Goal: Check status: Check status

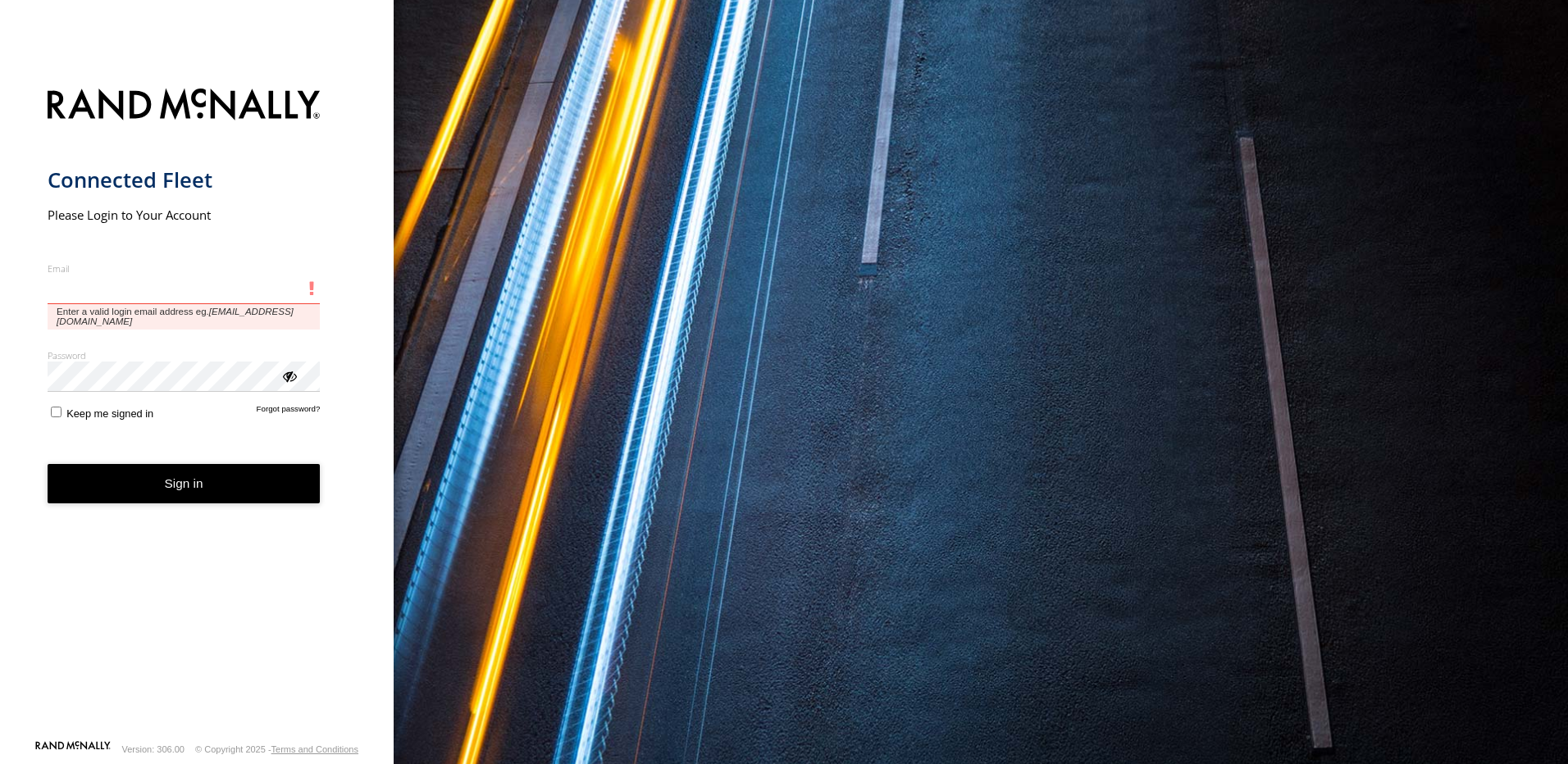
type input "**********"
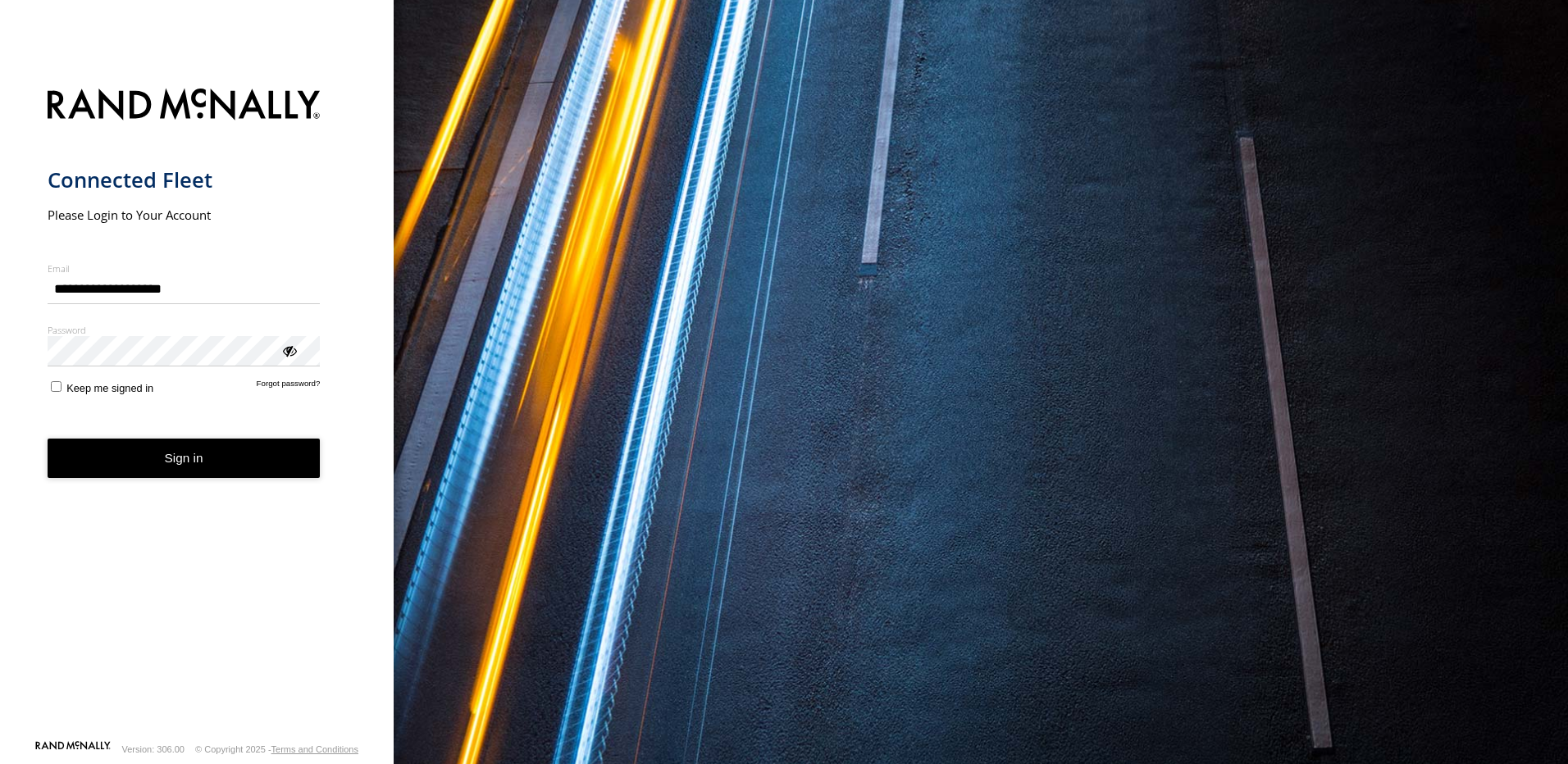
click at [213, 472] on button "Sign in" at bounding box center [184, 459] width 273 height 40
click at [217, 459] on button "Sign in" at bounding box center [184, 459] width 273 height 40
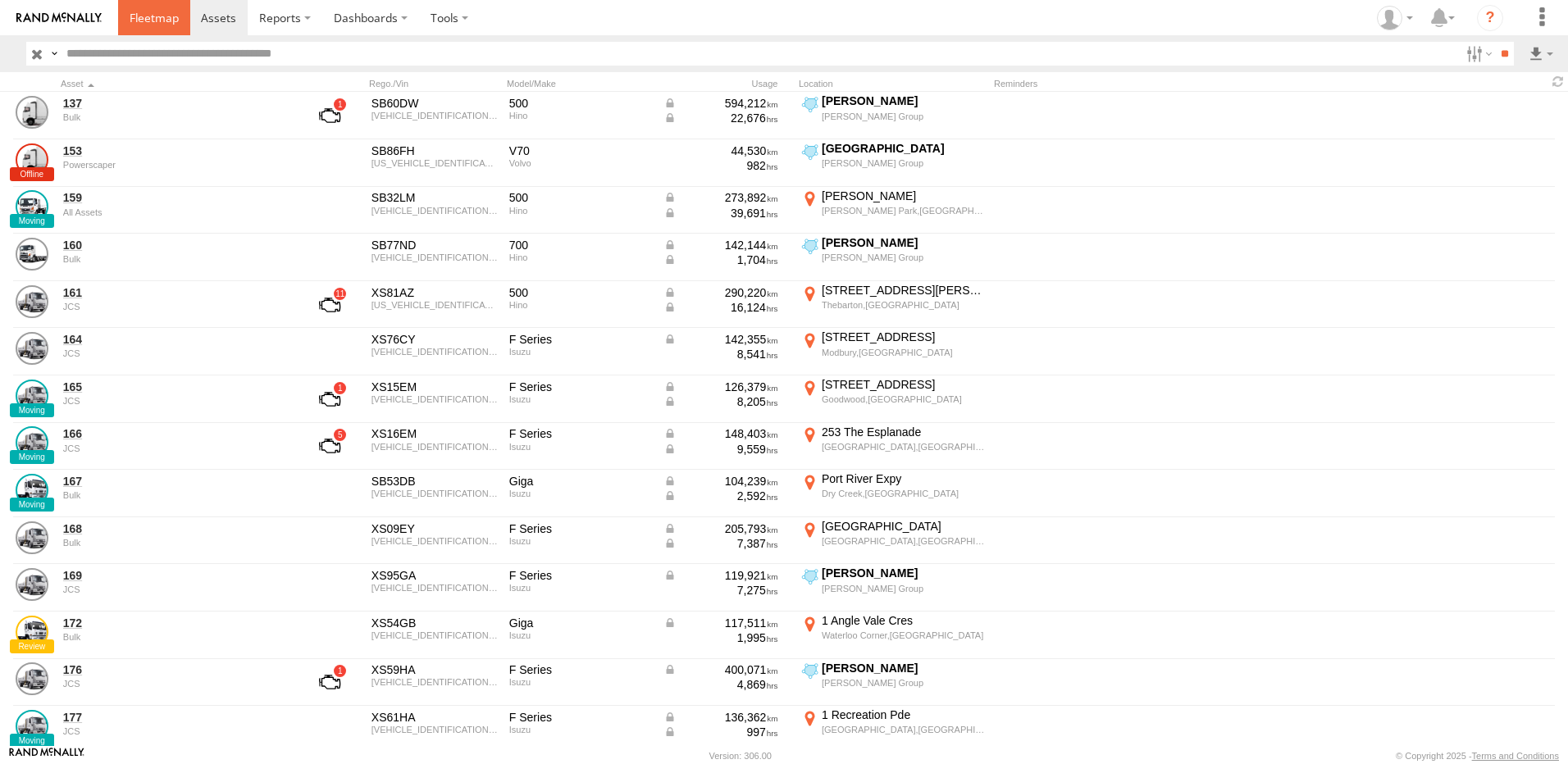
click at [151, 17] on span at bounding box center [154, 17] width 49 height 16
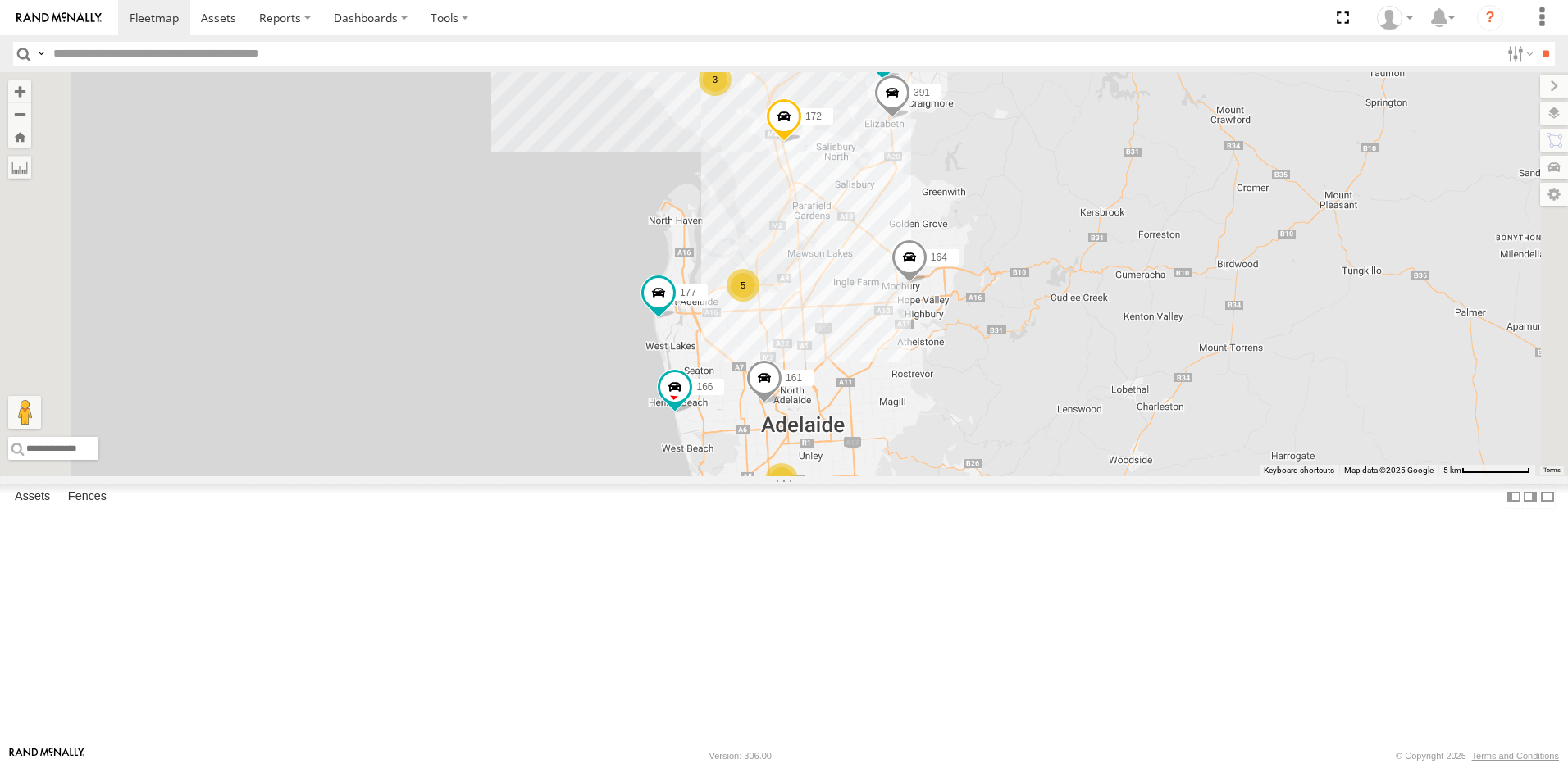
click at [0, 0] on span at bounding box center [0, 0] width 0 height 0
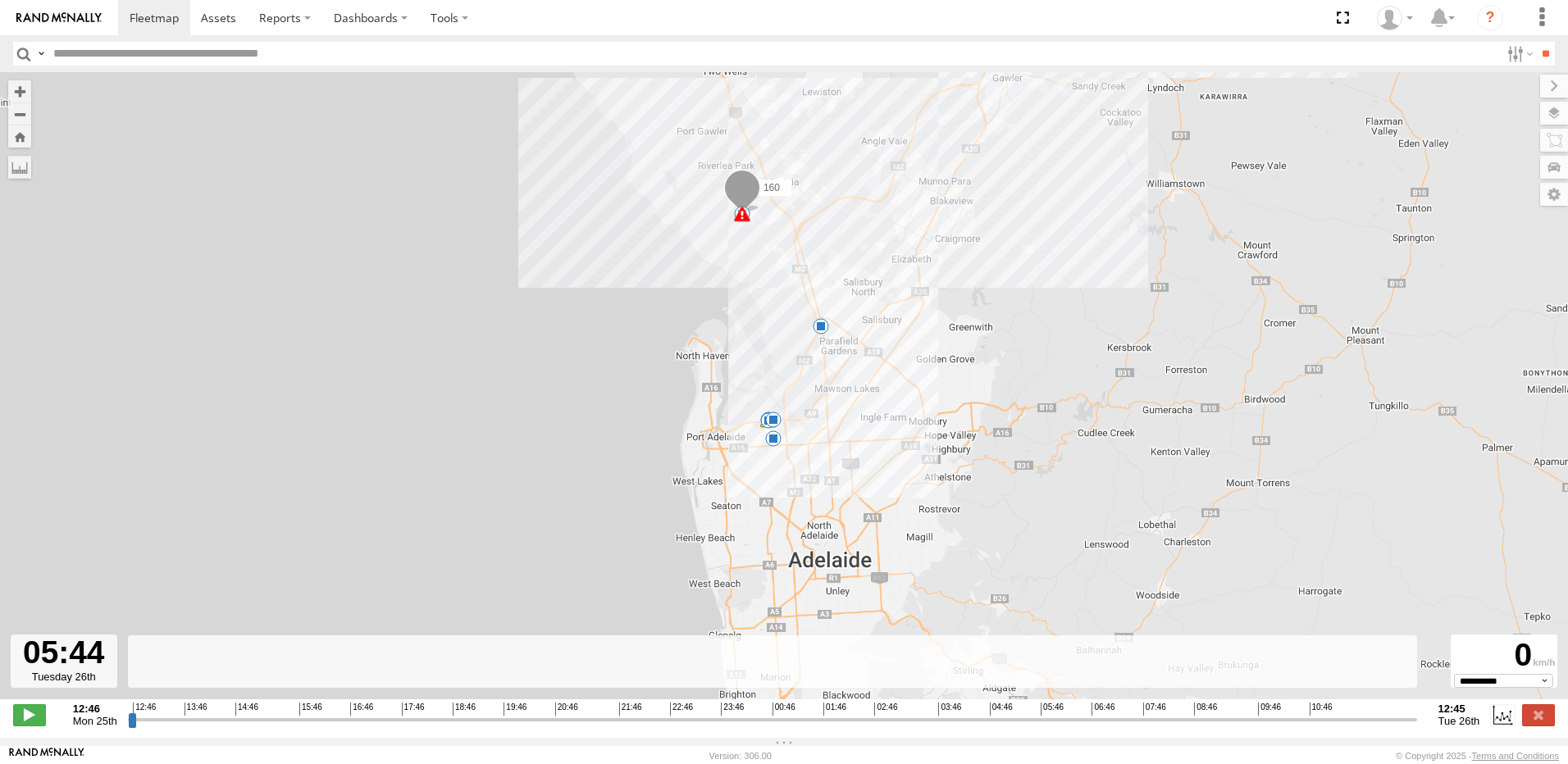
drag, startPoint x: 132, startPoint y: 729, endPoint x: 1038, endPoint y: 739, distance: 906.1
click at [1038, 728] on input "range" at bounding box center [773, 720] width 1289 height 16
click at [29, 726] on span at bounding box center [29, 715] width 33 height 22
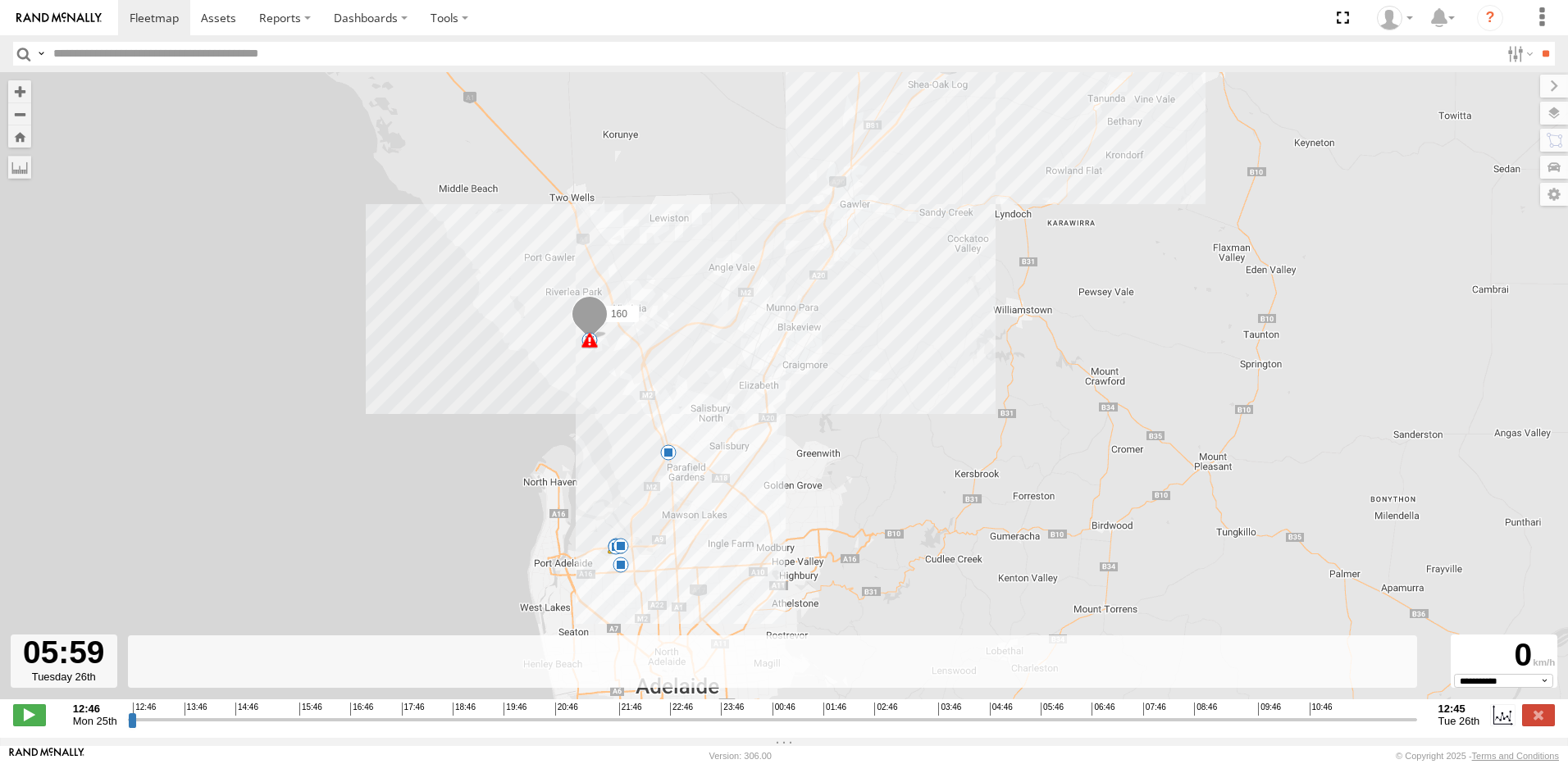
drag, startPoint x: 1005, startPoint y: 369, endPoint x: 842, endPoint y: 502, distance: 210.4
click at [842, 502] on div "160 13:53 Mon 17:02 Mon 17:14 Mon 17:20 Mon 17:20 Mon 10:12 Tue 10:25 Tue 11:14…" at bounding box center [784, 394] width 1568 height 645
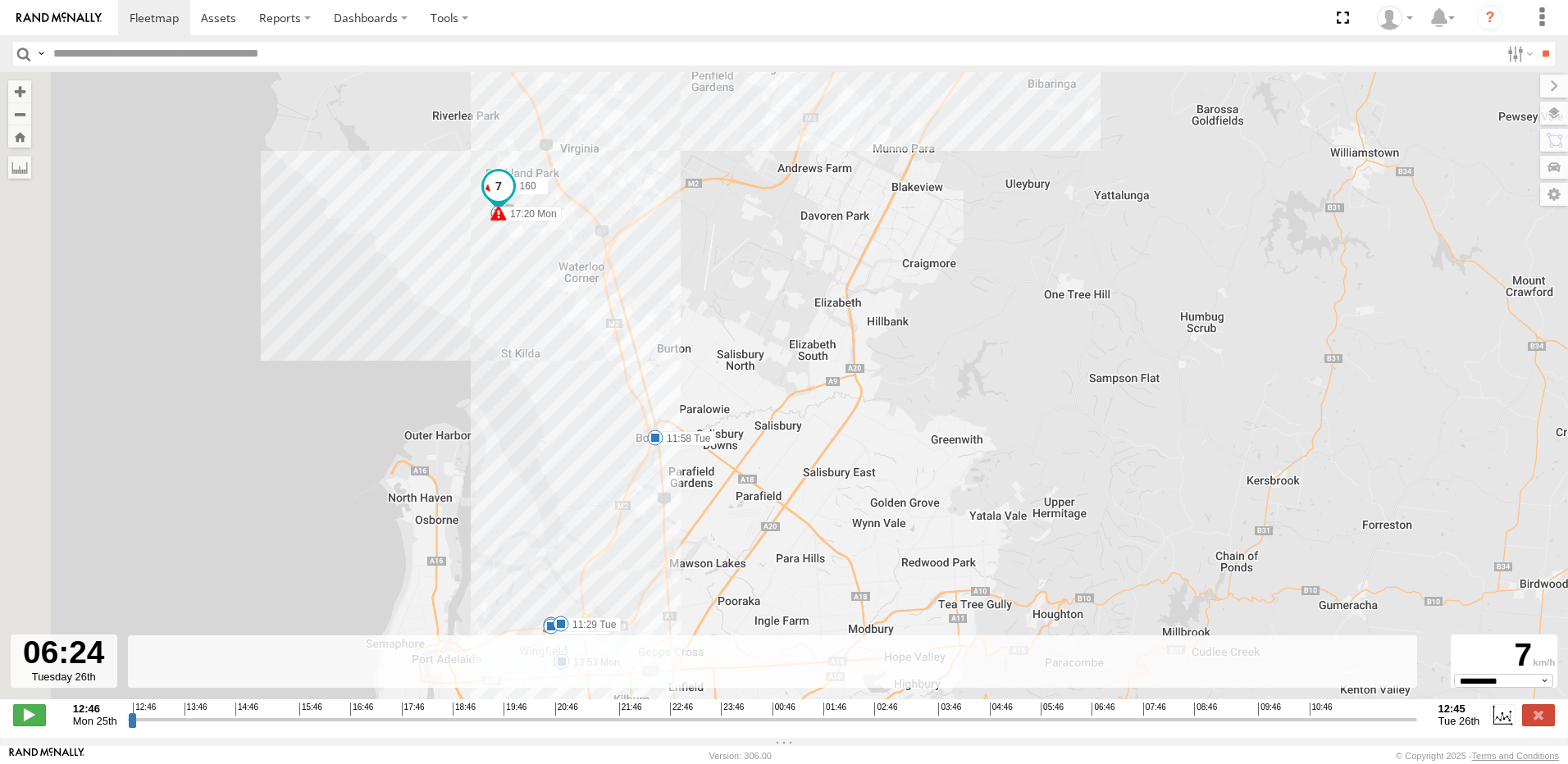
drag, startPoint x: 794, startPoint y: 510, endPoint x: 832, endPoint y: 456, distance: 66.0
click at [832, 456] on div "160 13:53 Mon 17:02 Mon 17:14 Mon 17:20 Mon 17:20 Mon 10:12 Tue 10:25 Tue 11:14…" at bounding box center [784, 394] width 1568 height 645
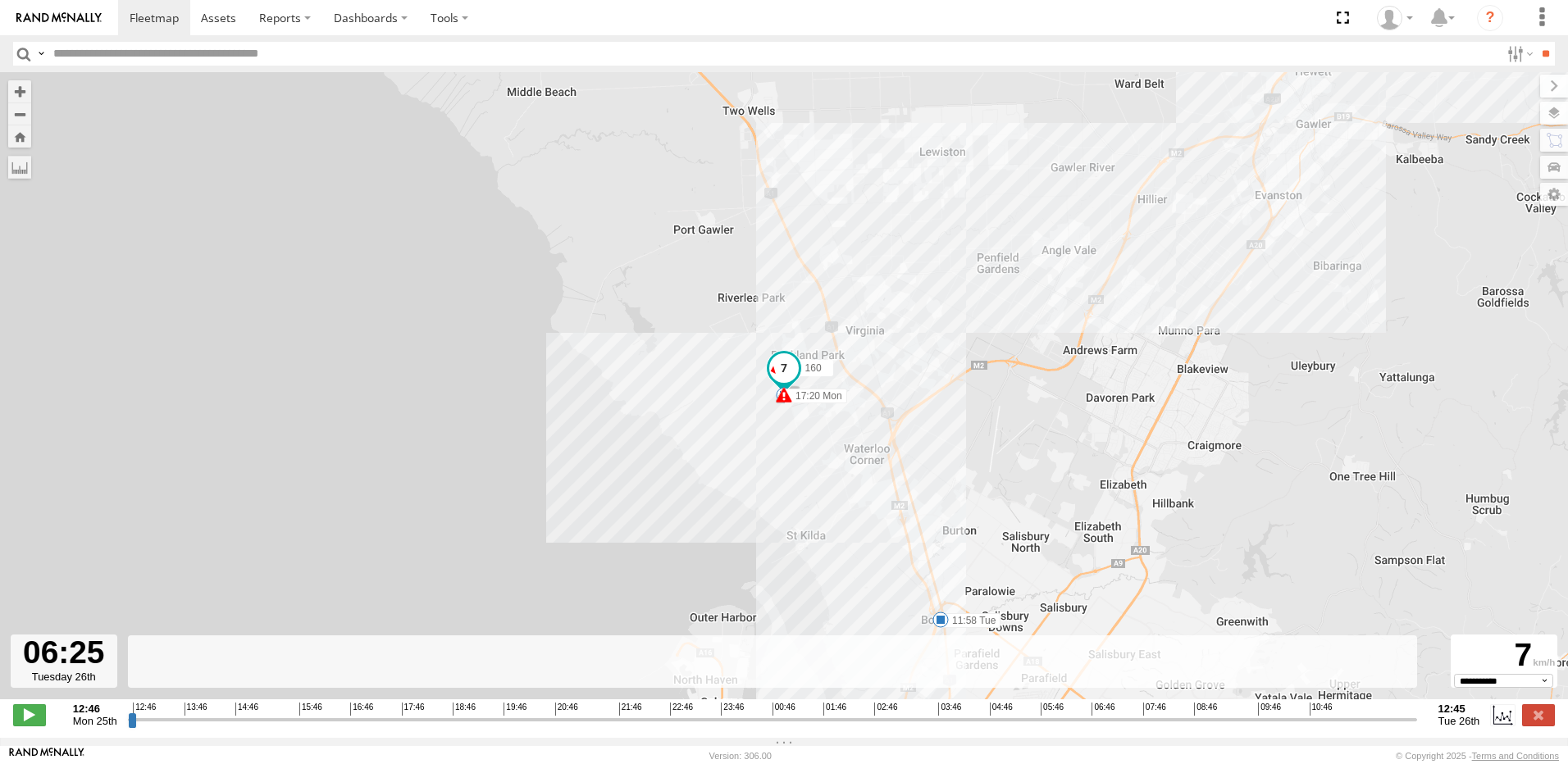
click at [684, 456] on div "160 13:53 Mon 17:02 Mon 17:14 Mon 17:20 Mon 17:20 Mon 10:12 Tue 10:25 Tue 11:14…" at bounding box center [784, 394] width 1568 height 645
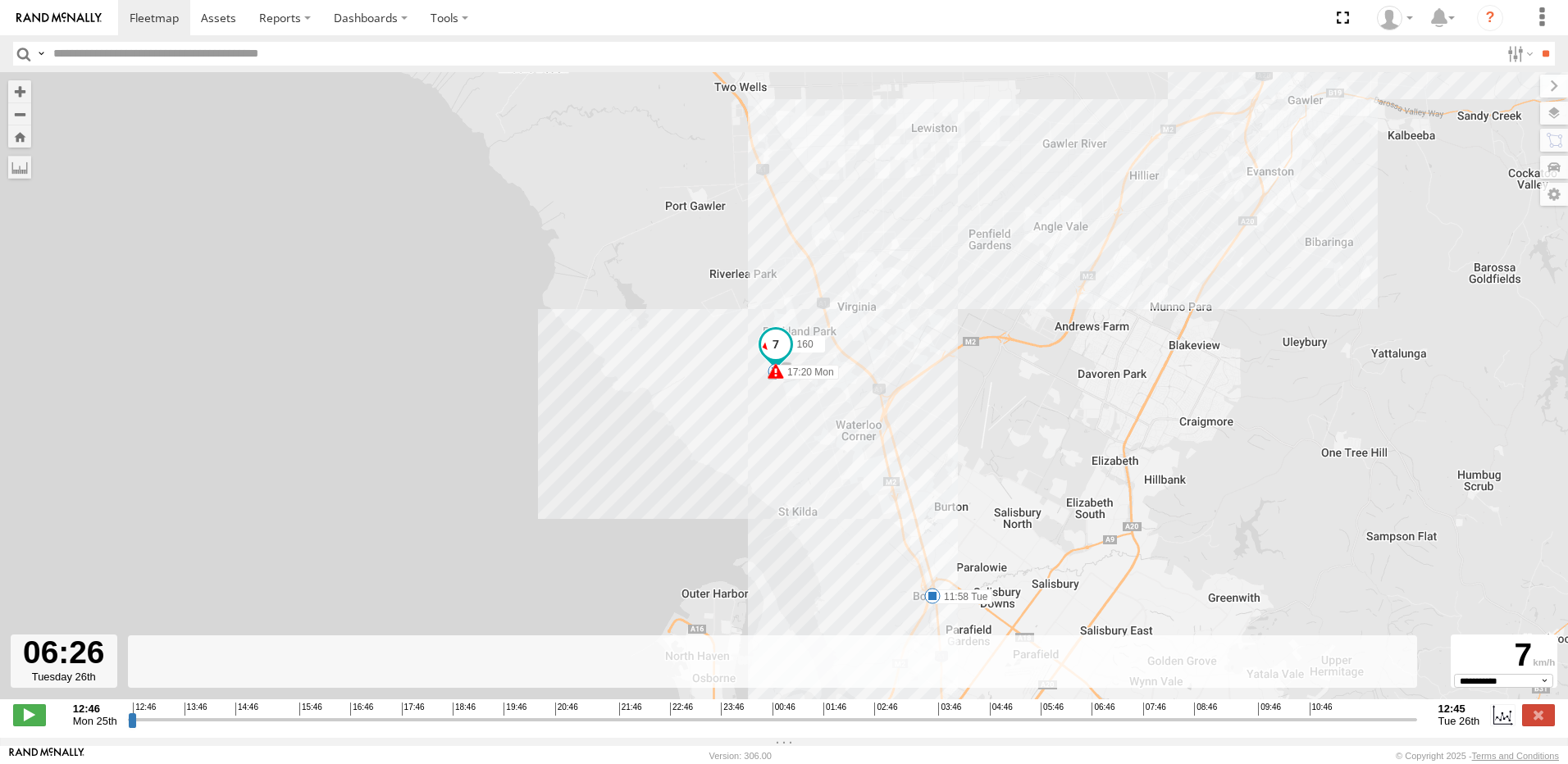
drag, startPoint x: 650, startPoint y: 507, endPoint x: 616, endPoint y: 338, distance: 172.4
click at [616, 338] on div "160 13:53 Mon 17:02 Mon 17:14 Mon 17:20 Mon 17:20 Mon 10:12 Tue 10:25 Tue 11:14…" at bounding box center [784, 394] width 1568 height 645
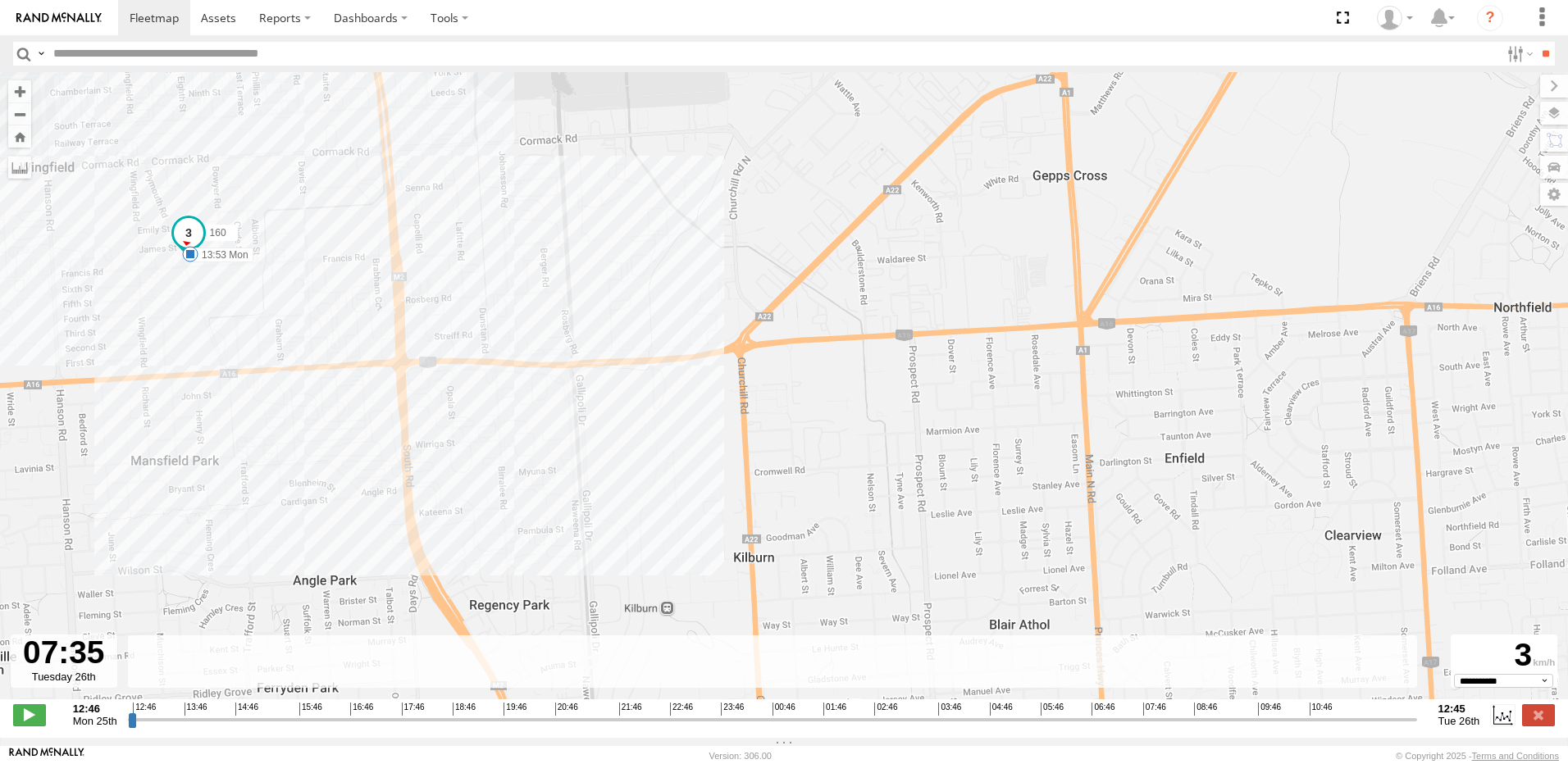
drag, startPoint x: 754, startPoint y: 503, endPoint x: 861, endPoint y: 500, distance: 107.0
click at [861, 500] on div "160 13:53 Mon 17:02 Mon 17:14 Mon 17:20 Mon 17:20 Mon 10:12 Tue 10:25 Tue 11:14…" at bounding box center [784, 394] width 1568 height 645
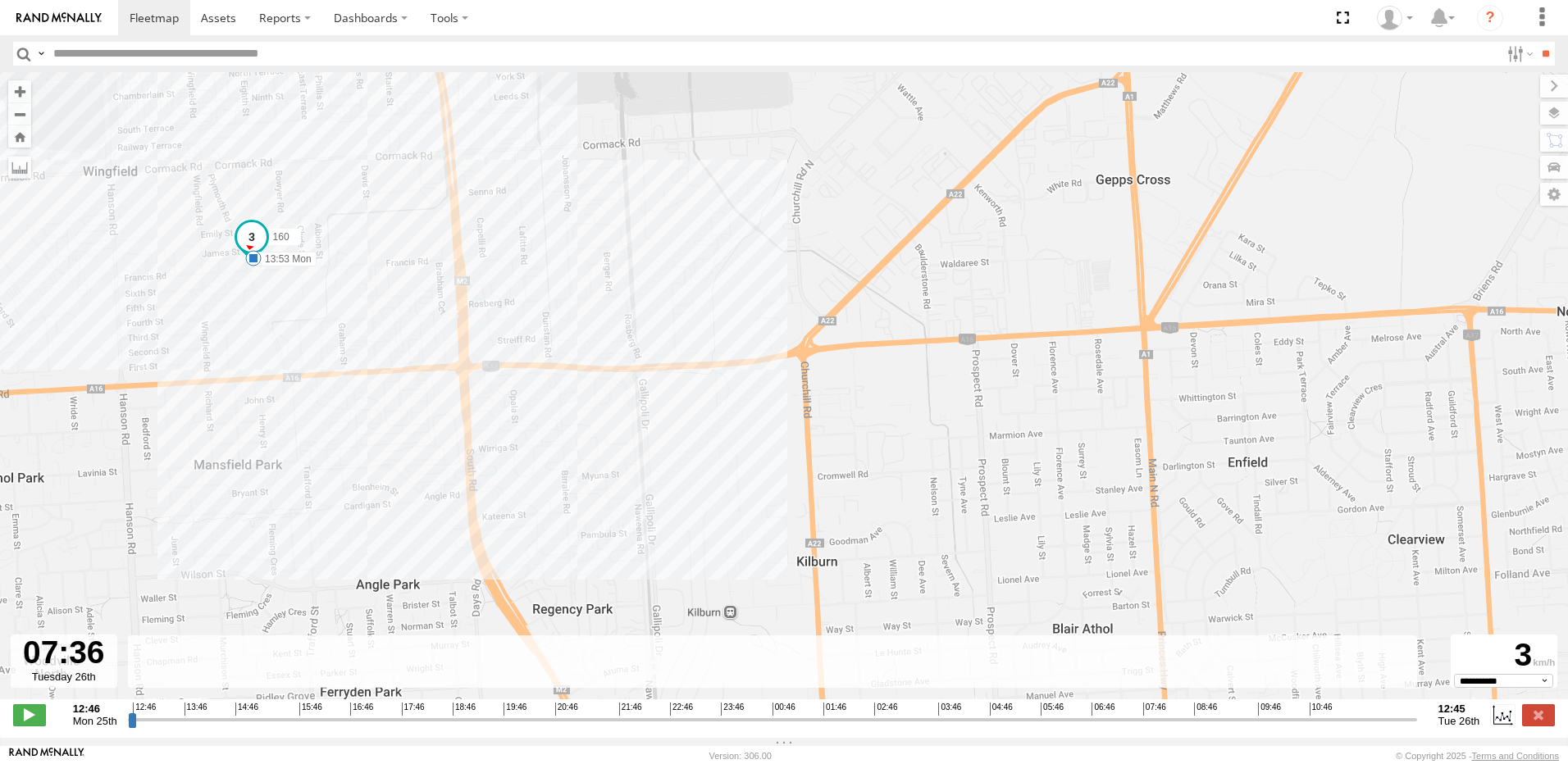
drag, startPoint x: 295, startPoint y: 417, endPoint x: 400, endPoint y: 424, distance: 105.2
click at [400, 424] on div "160 13:53 Mon 17:02 Mon 17:14 Mon 17:20 Mon 17:20 Mon 10:12 Tue 10:25 Tue 11:14…" at bounding box center [784, 394] width 1568 height 645
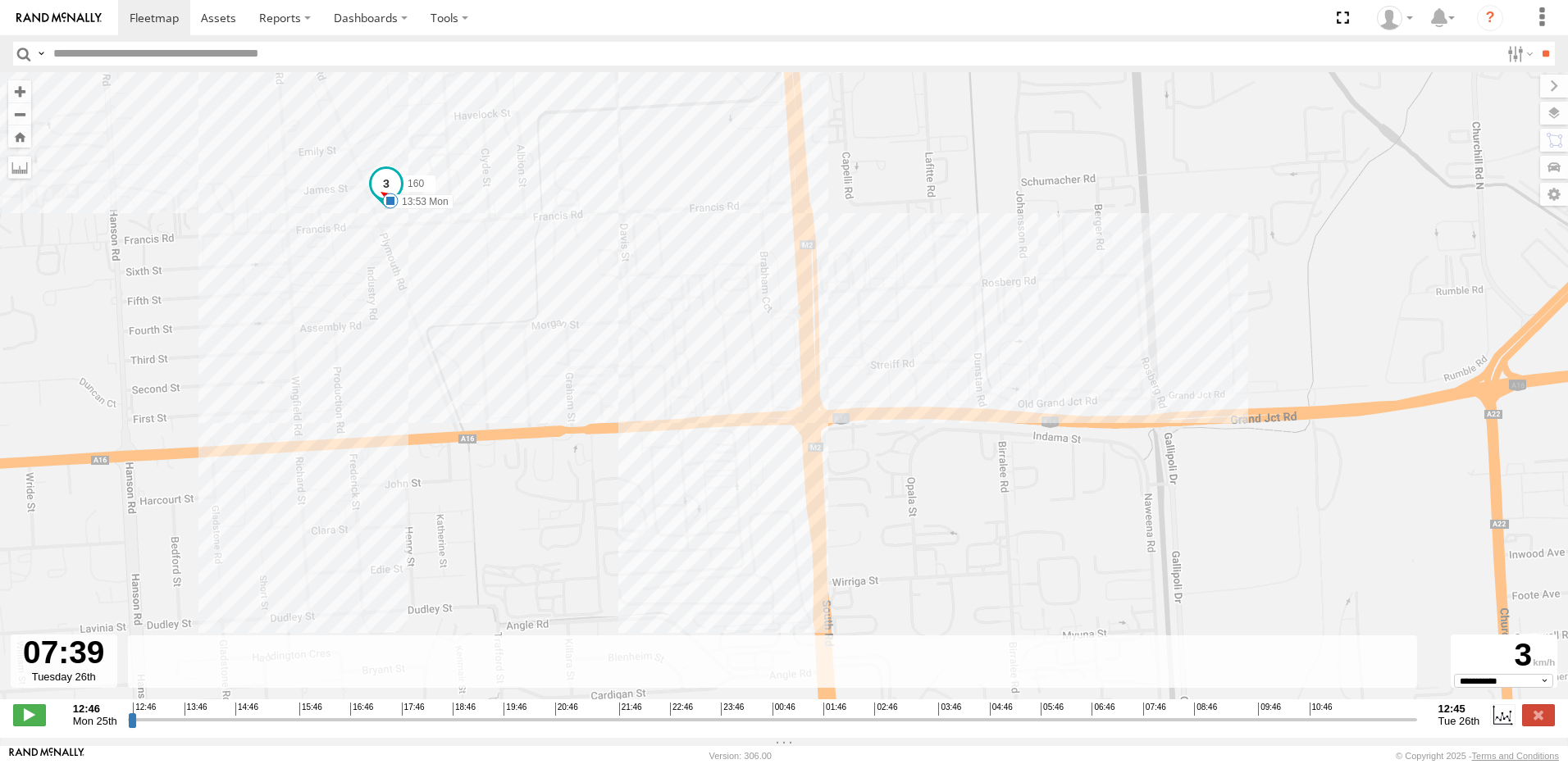
drag, startPoint x: 309, startPoint y: 367, endPoint x: 426, endPoint y: 414, distance: 126.1
click at [426, 414] on div "160 13:53 Mon 17:02 Mon 17:14 Mon 17:20 Mon 17:20 Mon 10:12 Tue 10:25 Tue 11:14…" at bounding box center [784, 394] width 1568 height 645
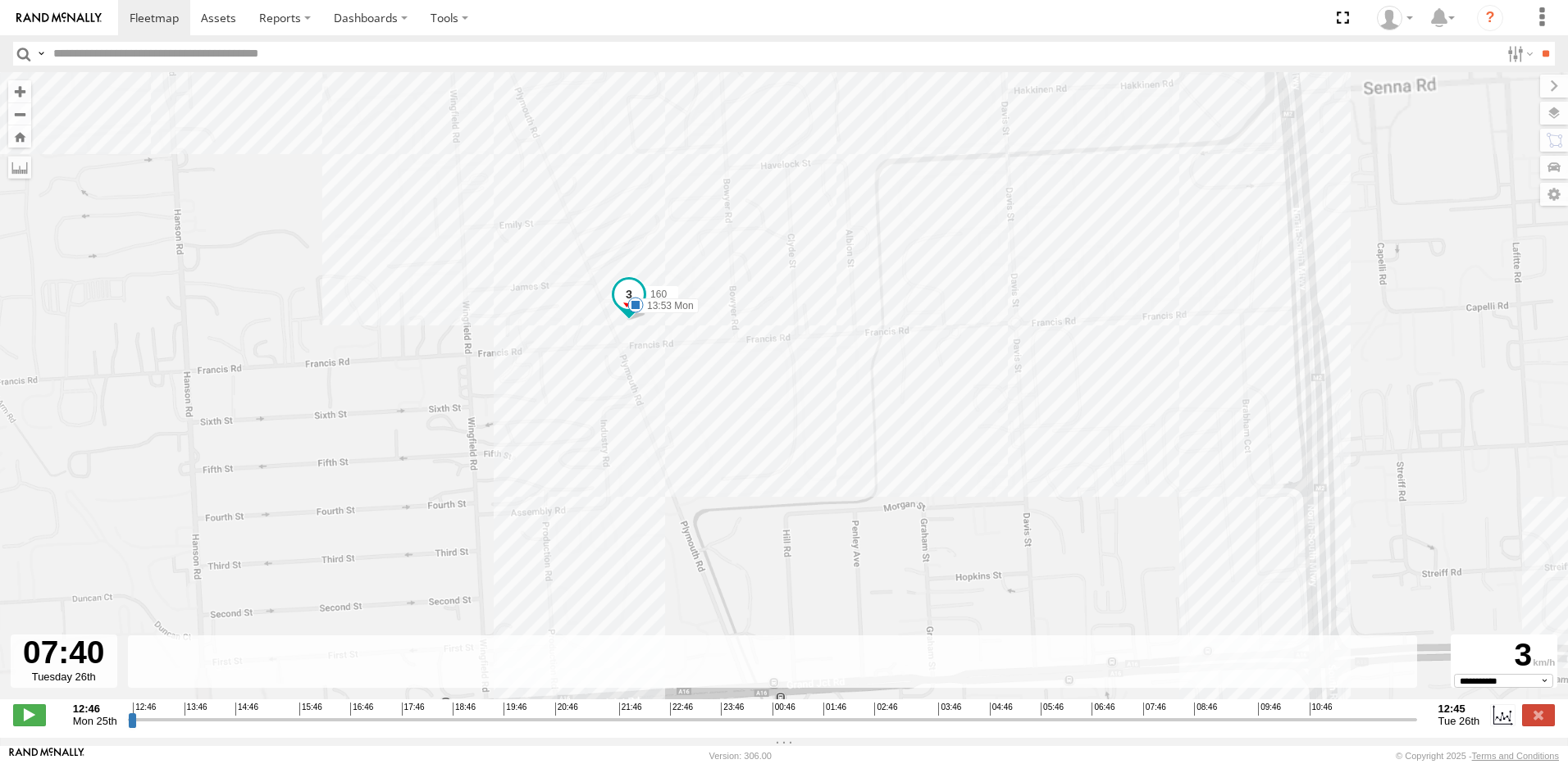
drag, startPoint x: 424, startPoint y: 339, endPoint x: 433, endPoint y: 382, distance: 43.9
click at [432, 381] on div "160 13:53 Mon 17:02 Mon 17:14 Mon 17:20 Mon 17:20 Mon 10:12 Tue 10:25 Tue 11:14…" at bounding box center [784, 394] width 1568 height 645
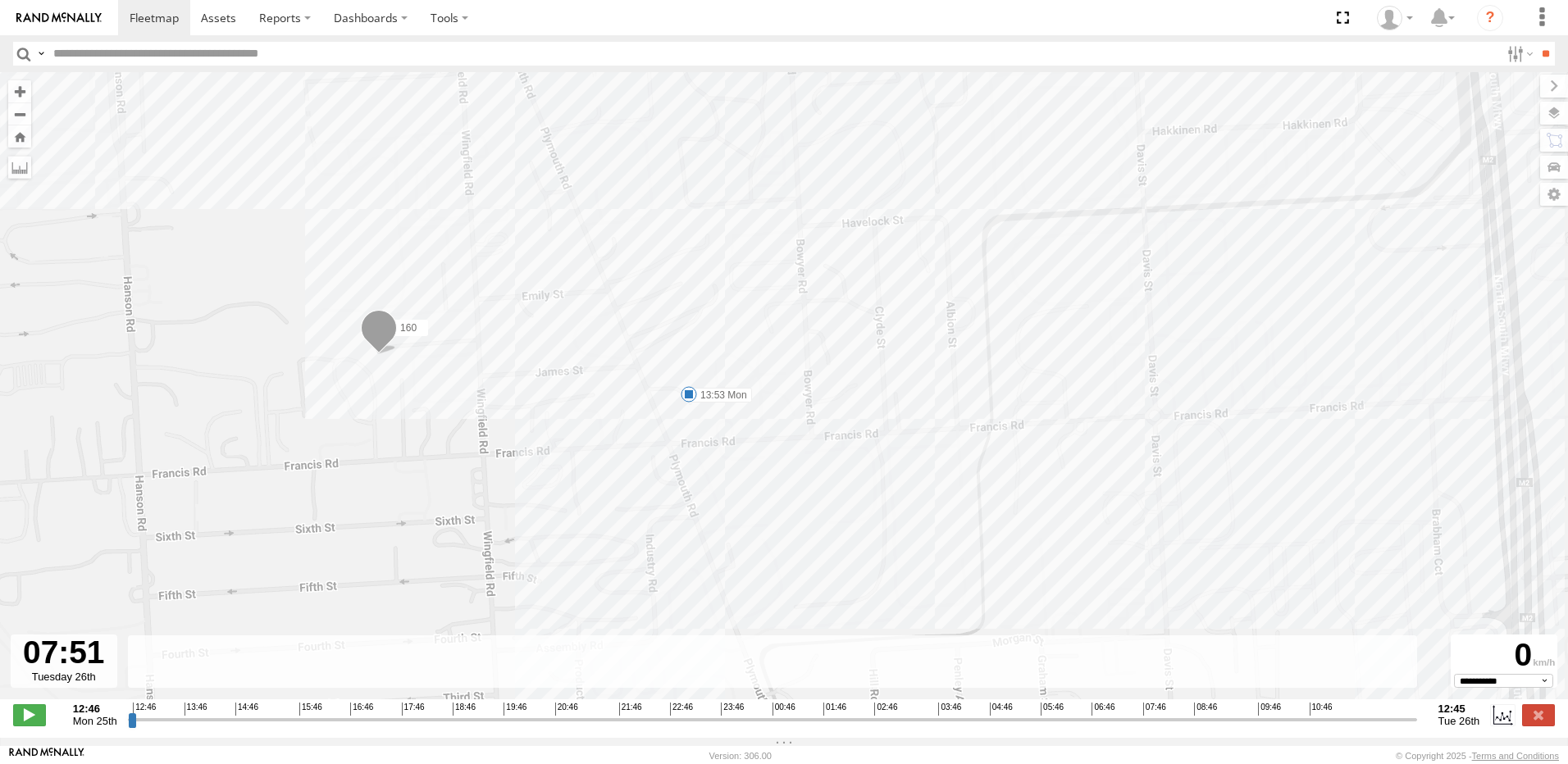
click at [1108, 724] on input "range" at bounding box center [773, 720] width 1289 height 16
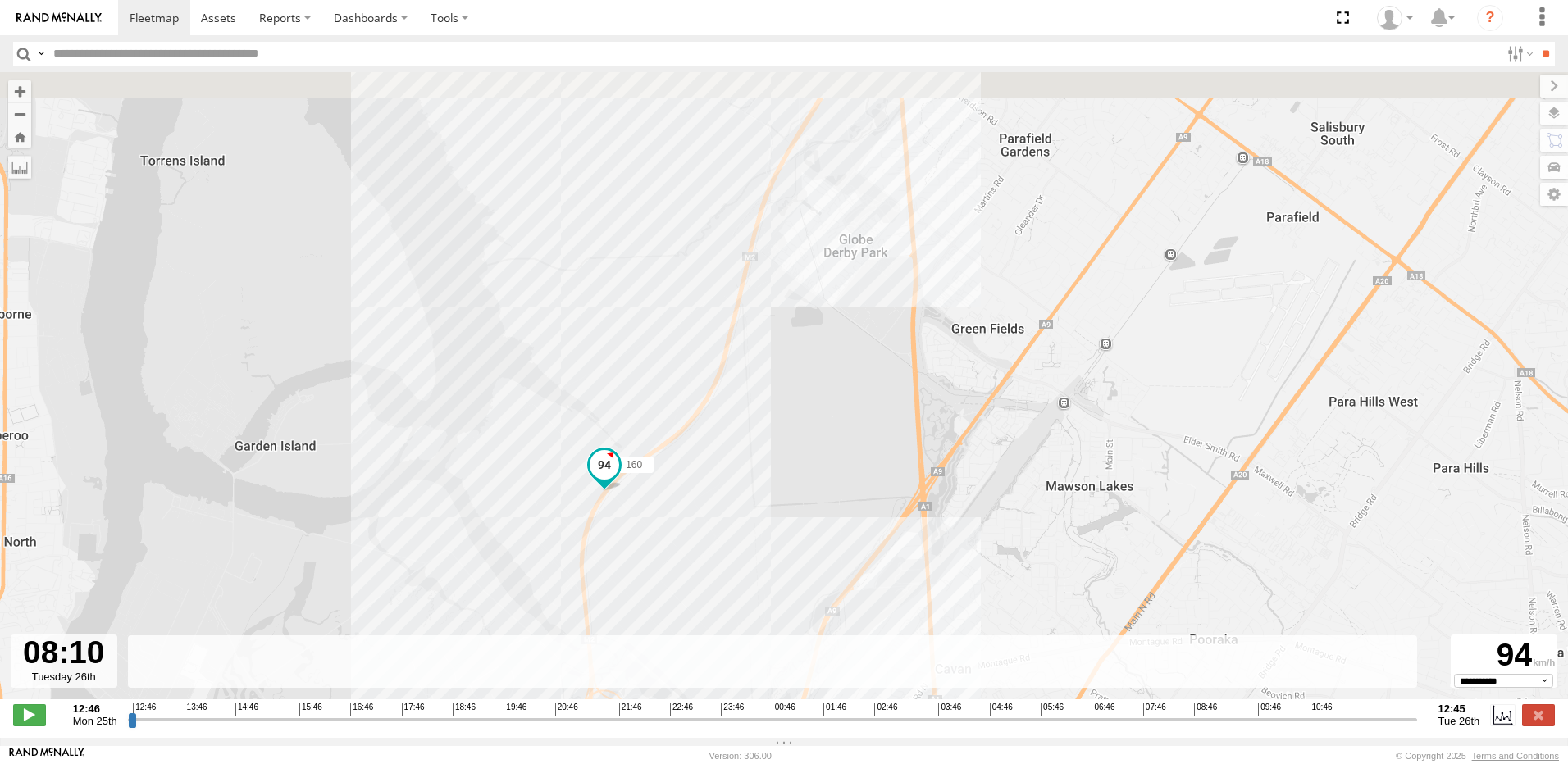
drag, startPoint x: 870, startPoint y: 393, endPoint x: 874, endPoint y: 491, distance: 98.1
click at [874, 491] on div "160 13:53 Mon 17:02 Mon 17:14 Mon 17:20 Mon 17:20 Mon 10:12 Tue 10:25 Tue 11:14…" at bounding box center [784, 394] width 1568 height 645
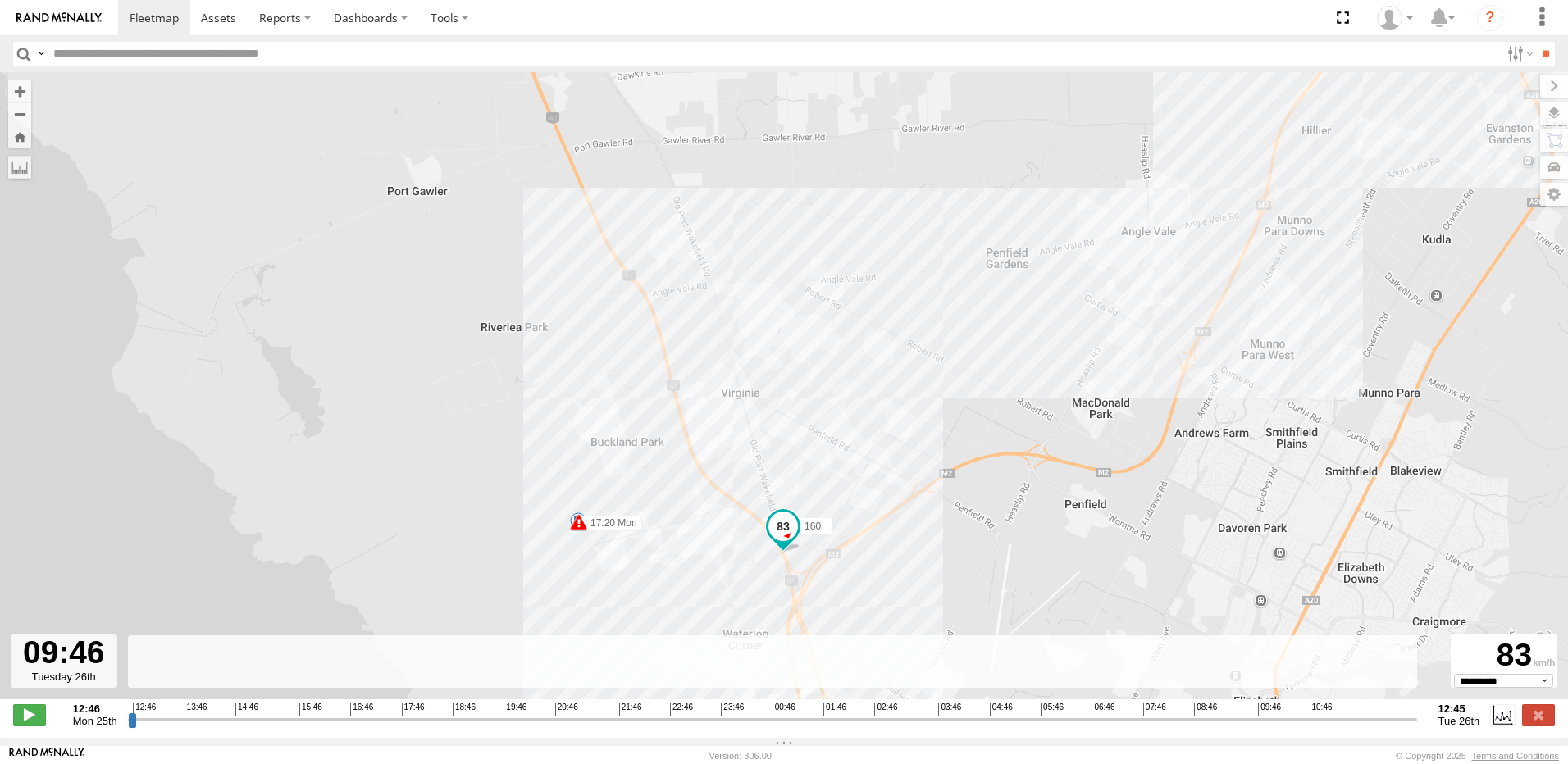
drag, startPoint x: 686, startPoint y: 592, endPoint x: 603, endPoint y: 510, distance: 116.7
click at [610, 517] on div "160 13:53 Mon 17:02 Mon 17:14 Mon 17:20 Mon 17:20 Mon 10:12 Tue 10:25 Tue 11:14…" at bounding box center [784, 394] width 1568 height 645
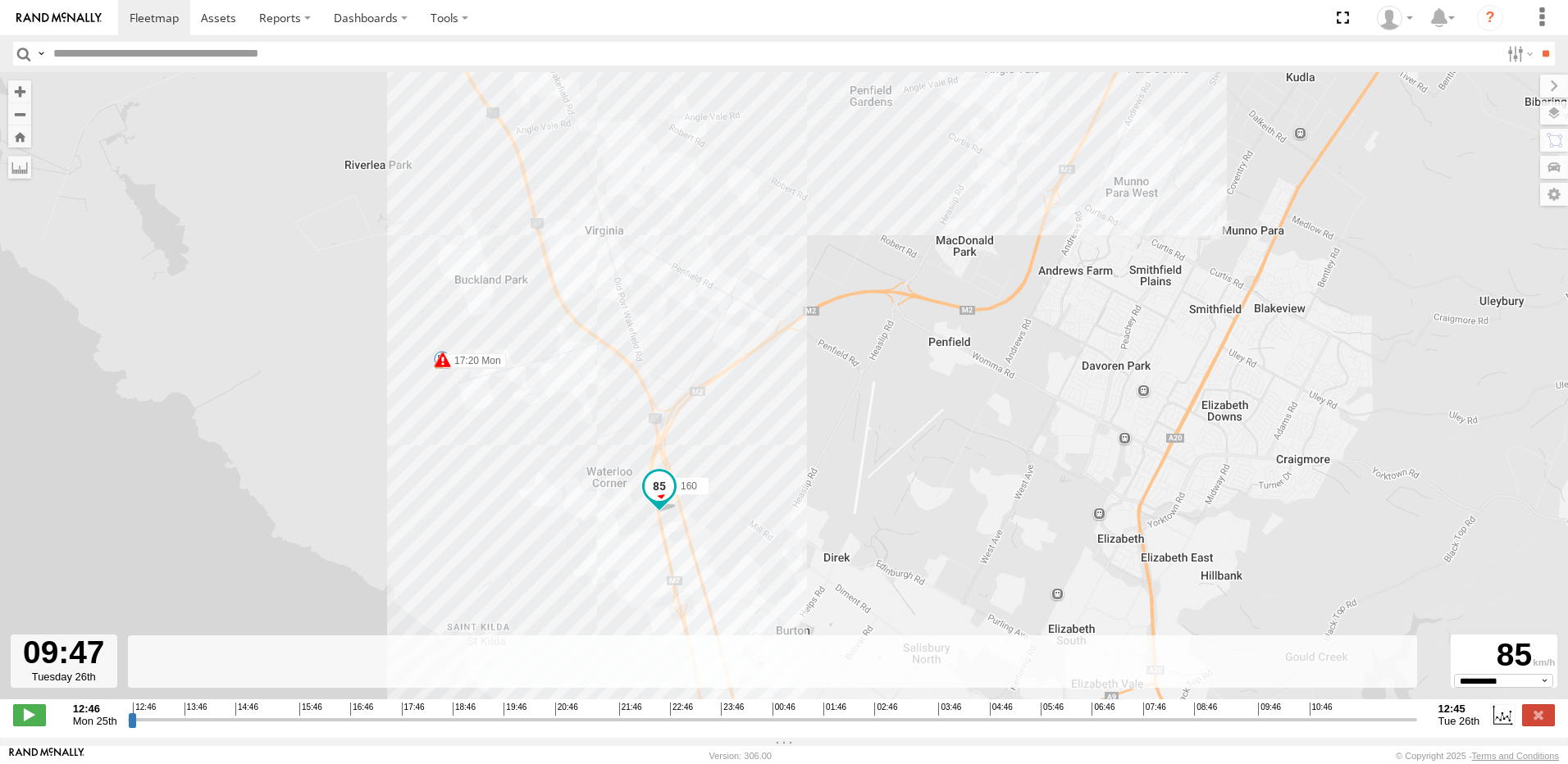
drag, startPoint x: 546, startPoint y: 495, endPoint x: 525, endPoint y: 407, distance: 90.5
click at [526, 408] on div "160 13:53 Mon 17:02 Mon 17:14 Mon 17:20 Mon 17:20 Mon 10:12 Tue 10:25 Tue 11:14…" at bounding box center [784, 394] width 1568 height 645
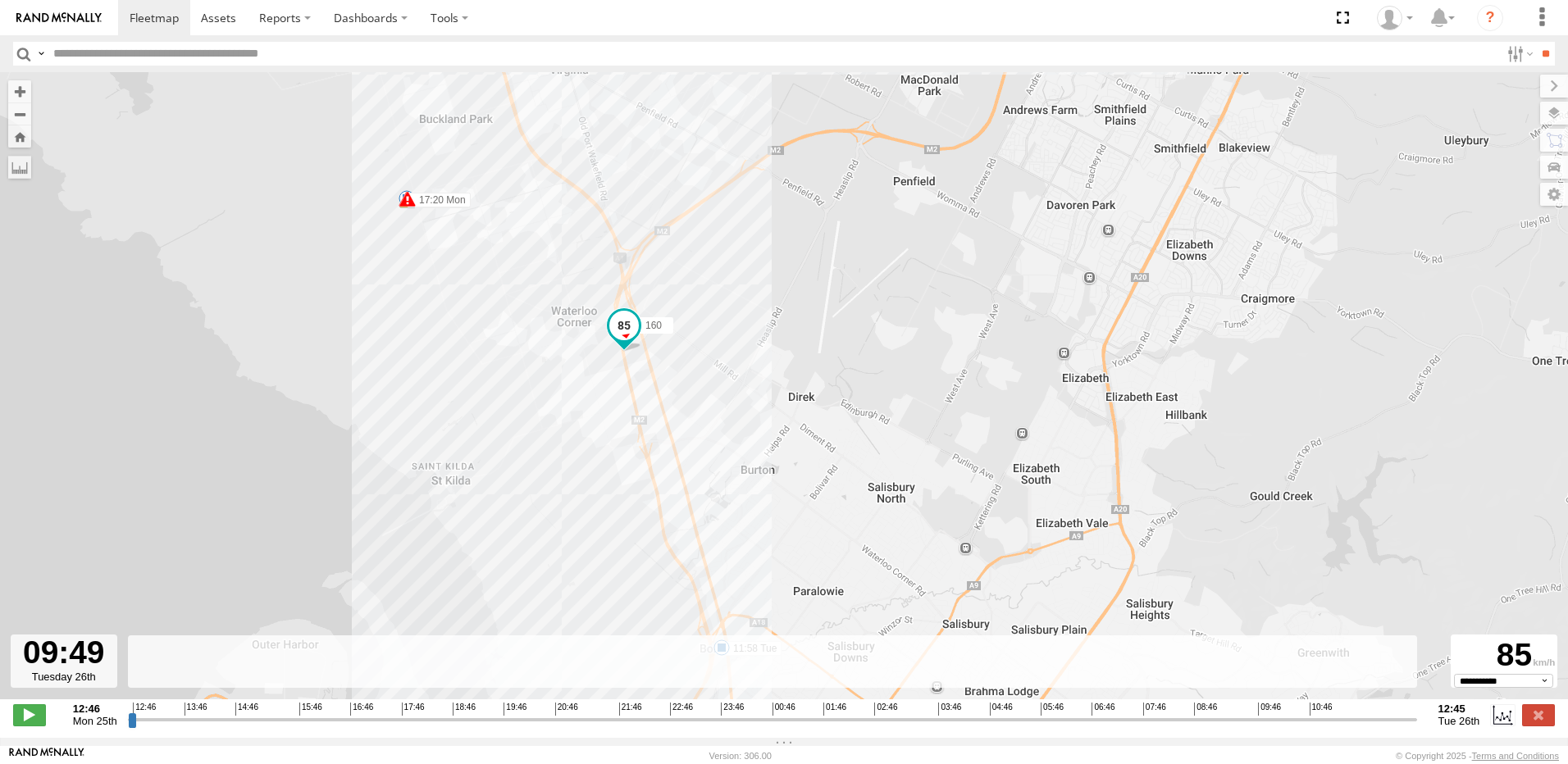
drag, startPoint x: 508, startPoint y: 459, endPoint x: 498, endPoint y: 395, distance: 64.8
click at [498, 396] on div "160 13:53 Mon 17:02 Mon 17:14 Mon 17:20 Mon 17:20 Mon 10:12 Tue 10:25 Tue 11:14…" at bounding box center [784, 394] width 1568 height 645
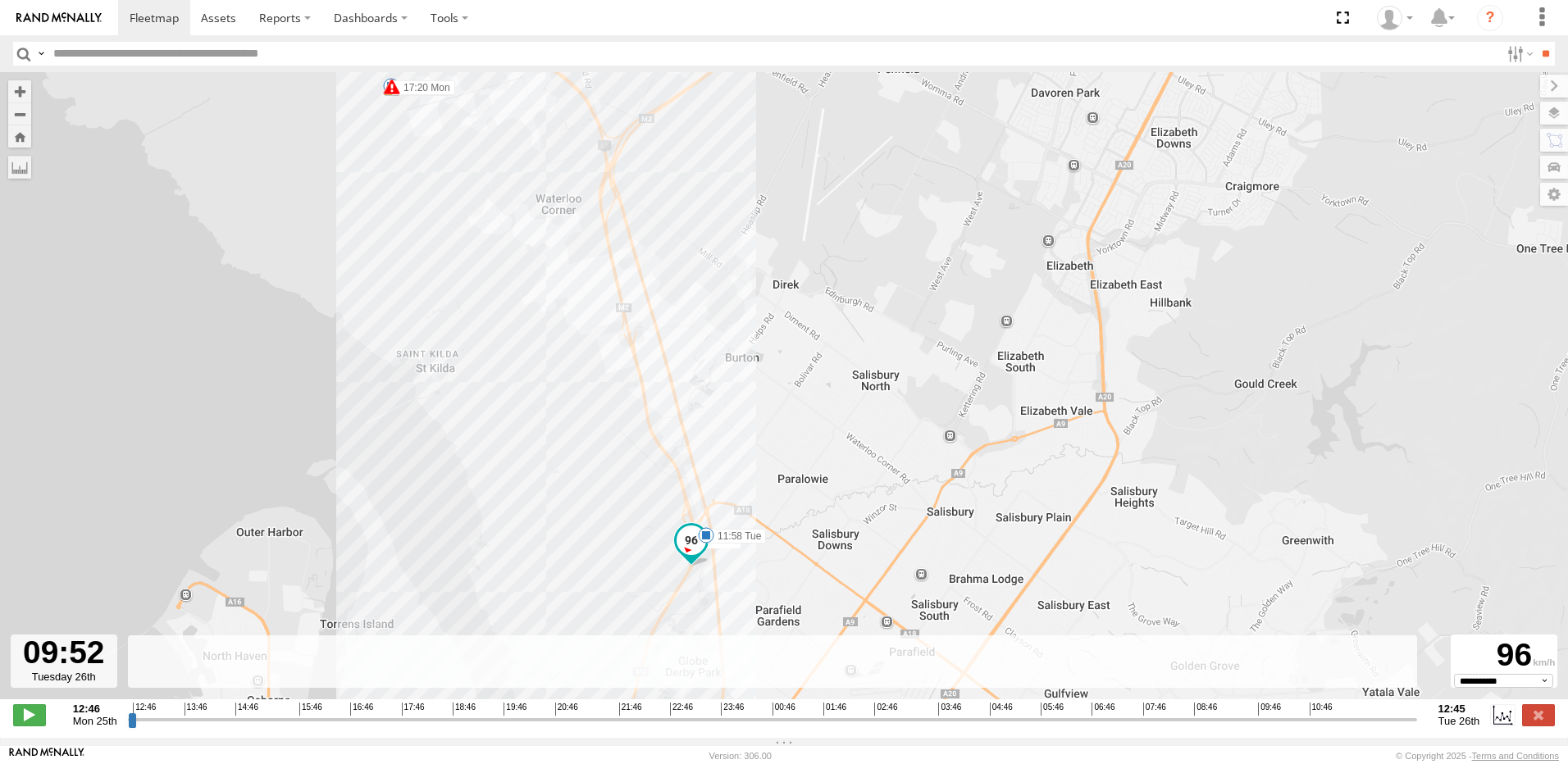
drag, startPoint x: 499, startPoint y: 420, endPoint x: 499, endPoint y: 365, distance: 55.0
click at [499, 366] on div "160 13:53 Mon 17:02 Mon 17:14 Mon 17:20 Mon 17:20 Mon 10:12 Tue 10:25 Tue 11:14…" at bounding box center [784, 394] width 1568 height 645
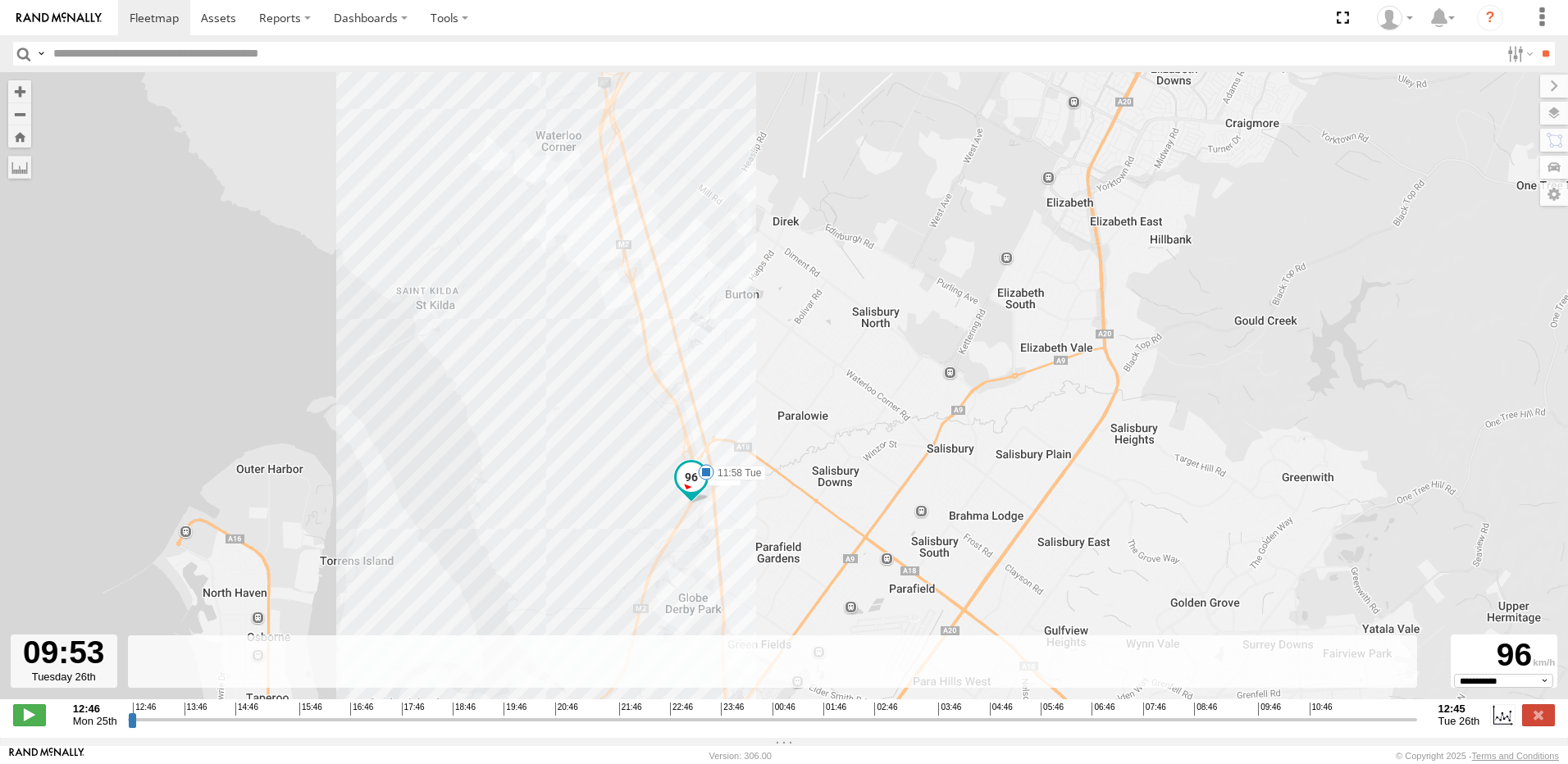
drag, startPoint x: 498, startPoint y: 460, endPoint x: 498, endPoint y: 367, distance: 93.0
click at [498, 391] on div "160 13:53 Mon 17:02 Mon 17:14 Mon 17:20 Mon 17:20 Mon 10:12 Tue 10:25 Tue 11:14…" at bounding box center [784, 394] width 1568 height 645
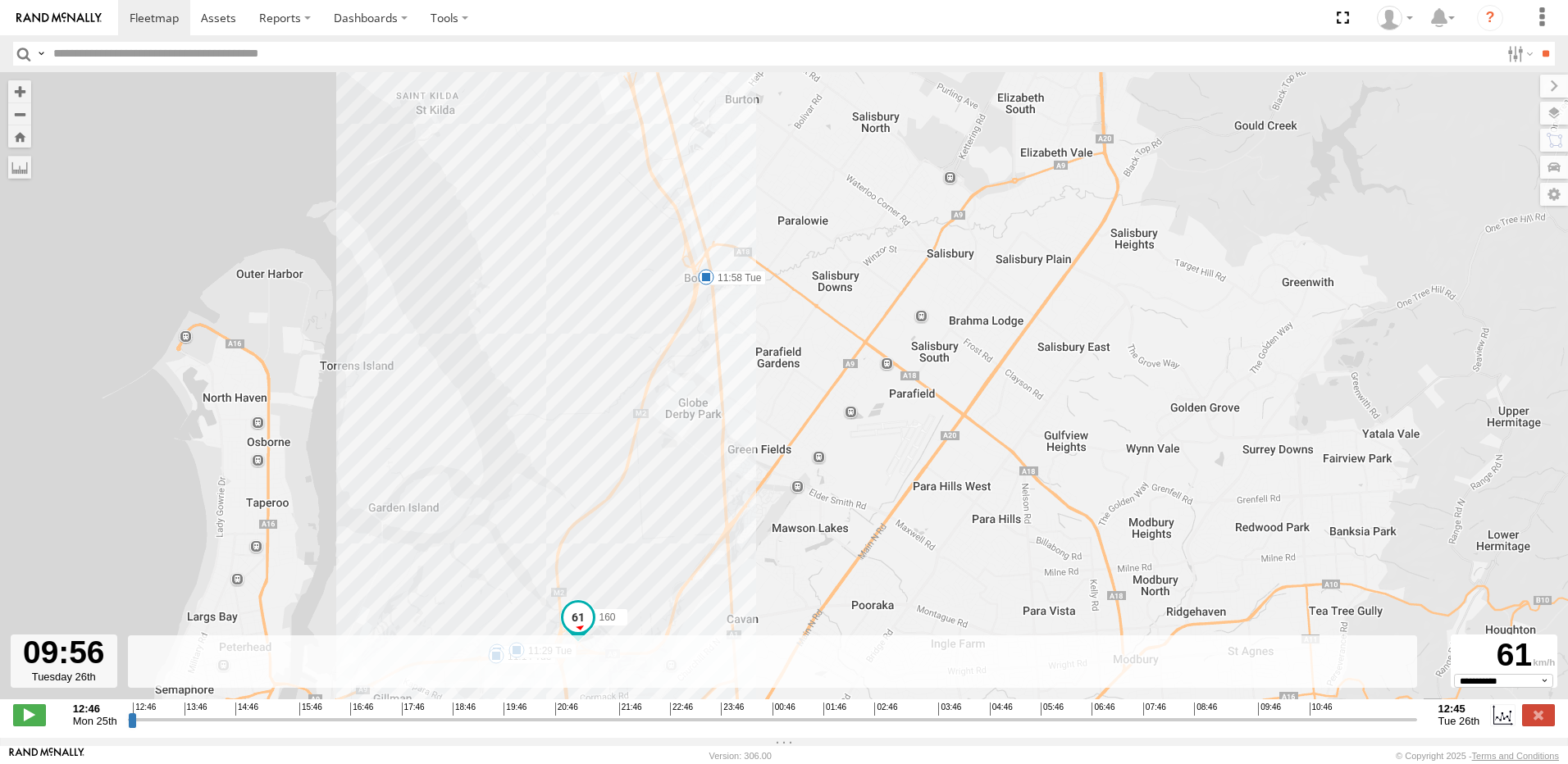
drag, startPoint x: 485, startPoint y: 424, endPoint x: 498, endPoint y: 339, distance: 86.0
click at [497, 347] on div "160 13:53 Mon 17:02 Mon 17:14 Mon 17:20 Mon 17:20 Mon 10:12 Tue 10:25 Tue 11:14…" at bounding box center [784, 394] width 1568 height 645
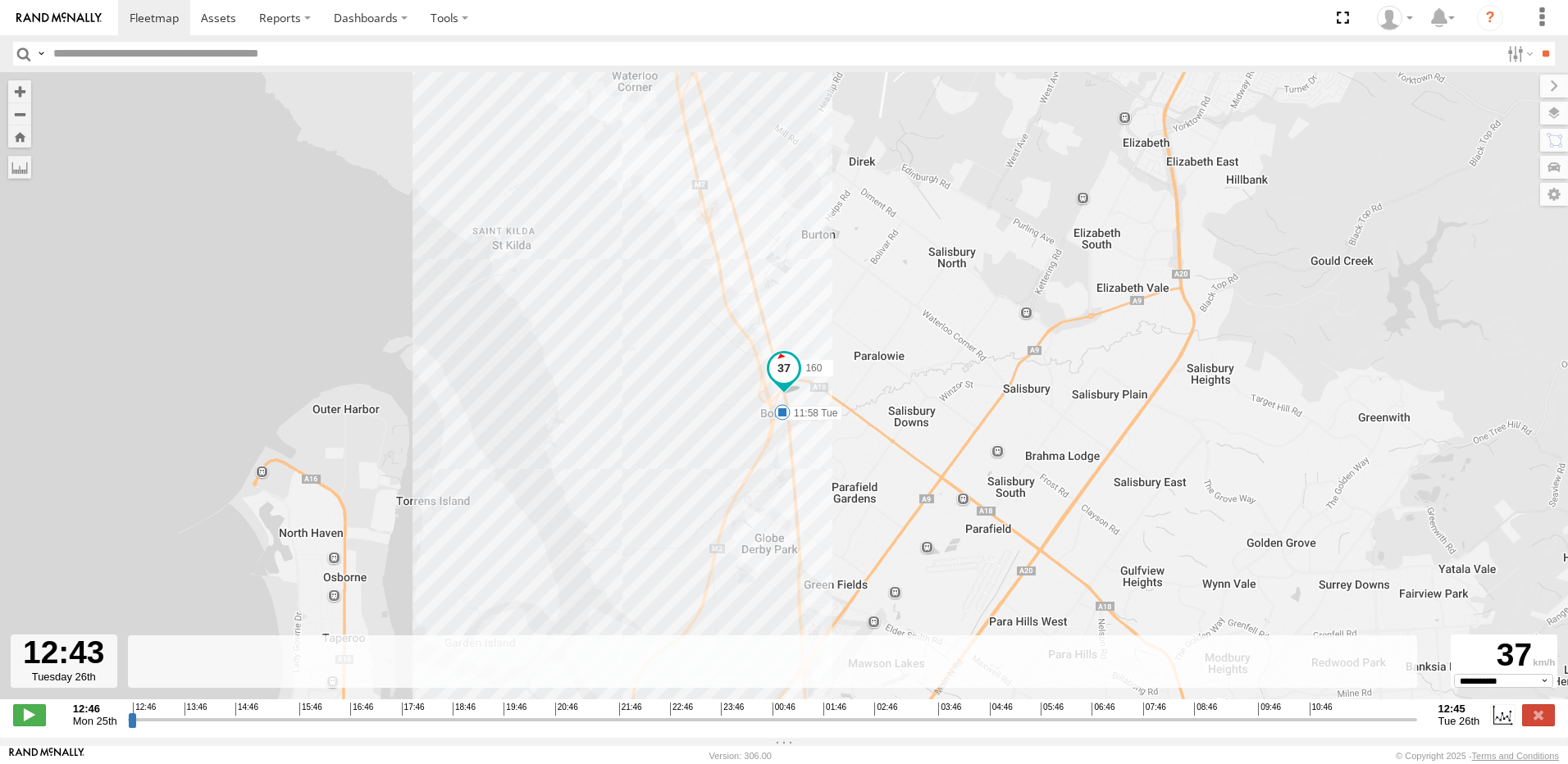
type input "**********"
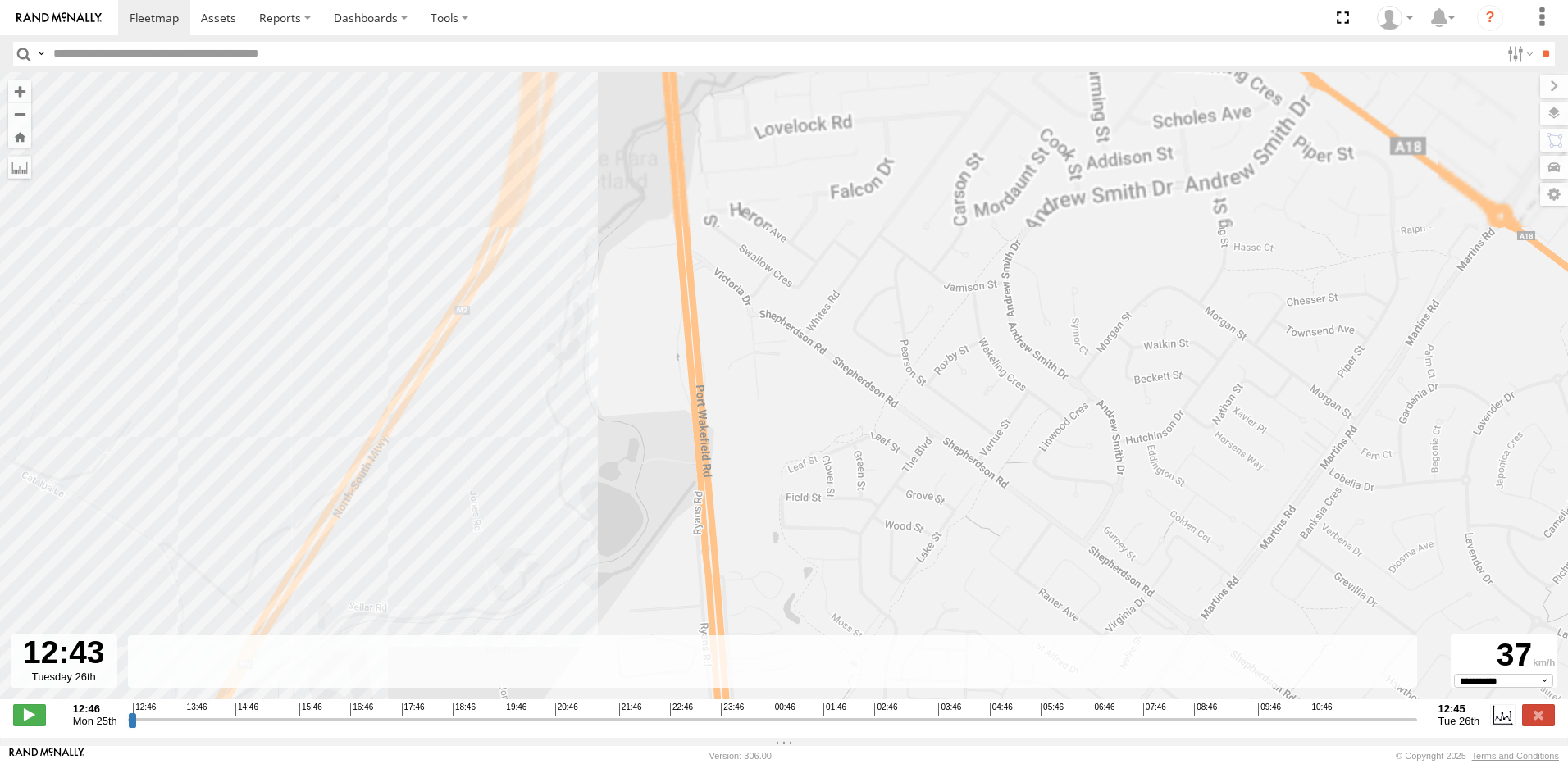
drag, startPoint x: 812, startPoint y: 280, endPoint x: 838, endPoint y: 528, distance: 249.4
click at [838, 528] on div "160 13:53 Mon 17:02 Mon 17:14 Mon 17:20 Mon 17:20 Mon 10:12 Tue 10:25 Tue 11:14…" at bounding box center [784, 394] width 1568 height 645
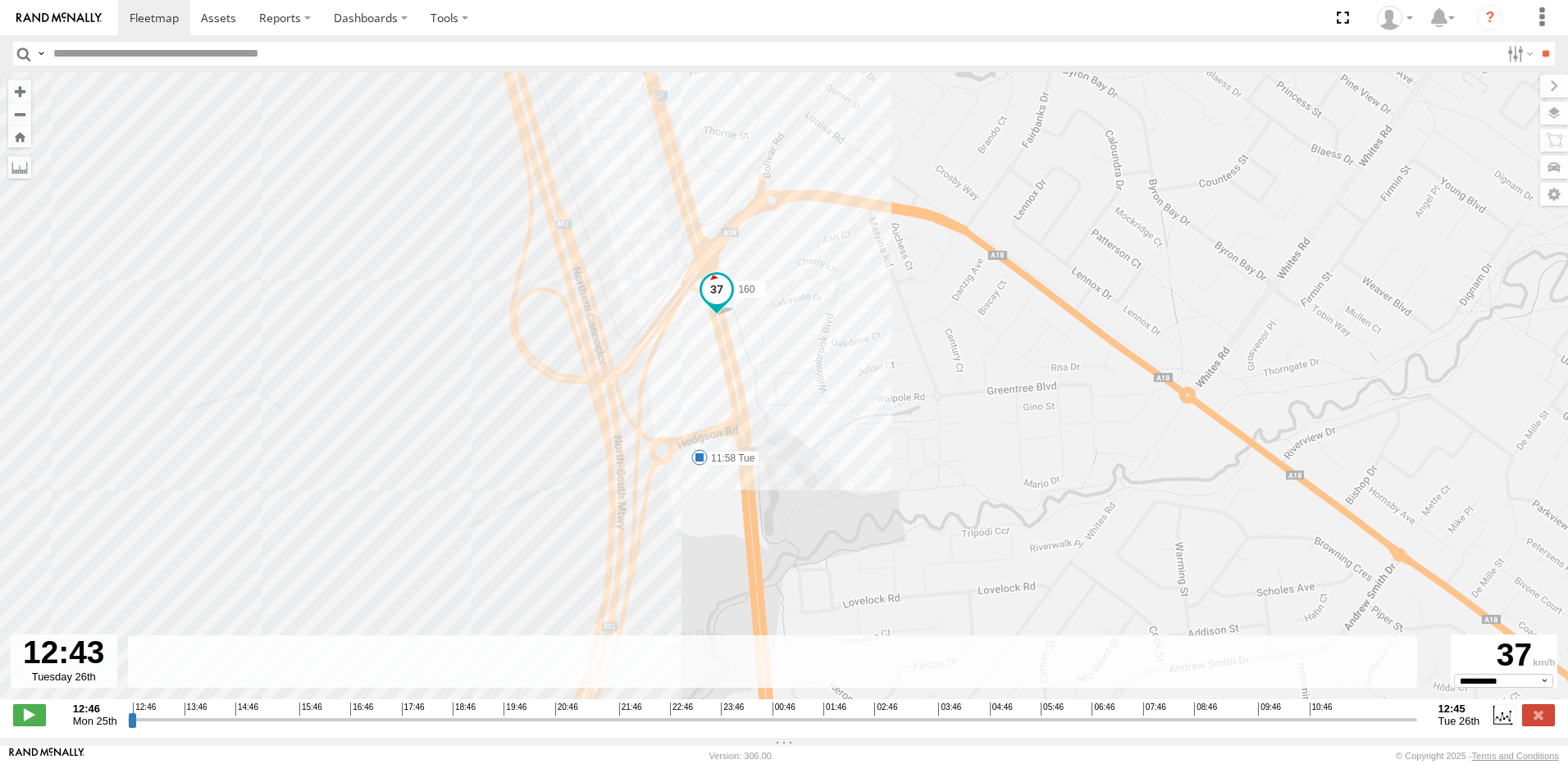
drag, startPoint x: 823, startPoint y: 331, endPoint x: 869, endPoint y: 494, distance: 169.4
click at [863, 499] on div "160 13:53 Mon 17:02 Mon 17:14 Mon 17:20 Mon 17:20 Mon 10:12 Tue 10:25 Tue 11:14…" at bounding box center [784, 394] width 1568 height 645
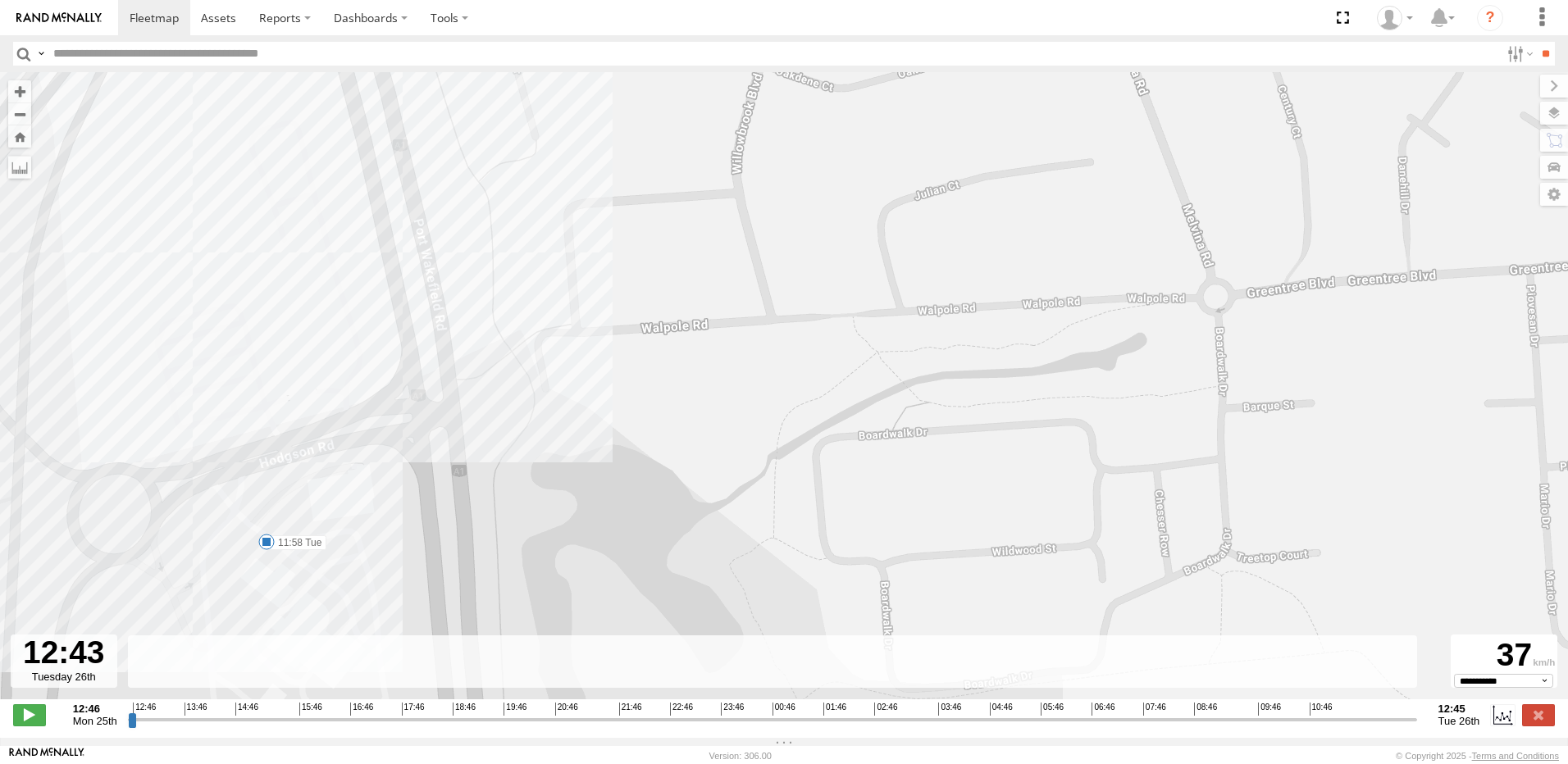
drag, startPoint x: 775, startPoint y: 468, endPoint x: 891, endPoint y: 474, distance: 116.2
click at [890, 475] on div "160 13:53 Mon 17:02 Mon 17:14 Mon 17:20 Mon 17:20 Mon 10:12 Tue 10:25 Tue 11:14…" at bounding box center [784, 394] width 1568 height 645
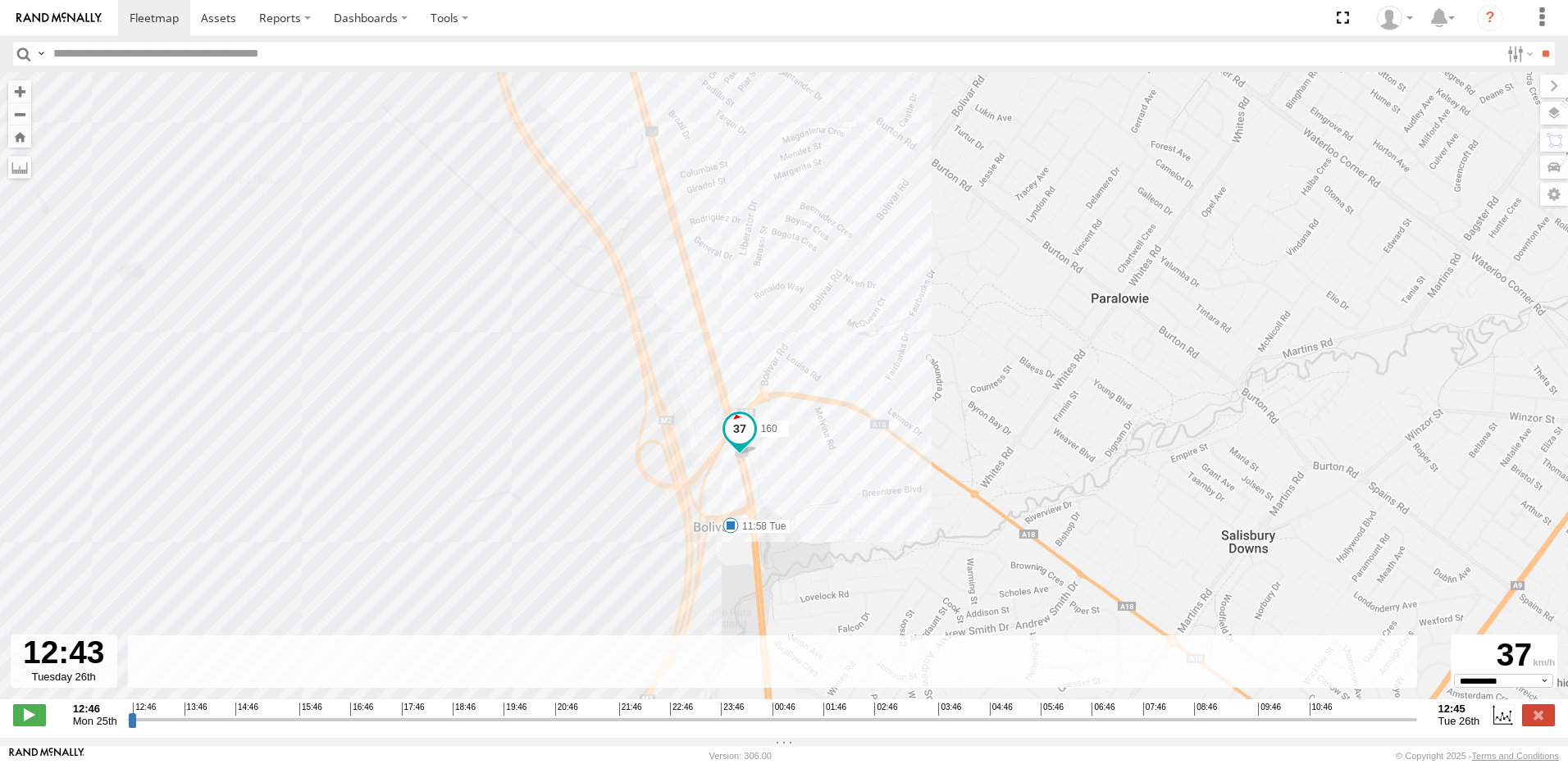
click at [733, 525] on span at bounding box center [730, 525] width 16 height 16
click at [733, 513] on div "11:58 [DATE] [PERSON_NAME] [PERSON_NAME]" at bounding box center [730, 469] width 180 height 87
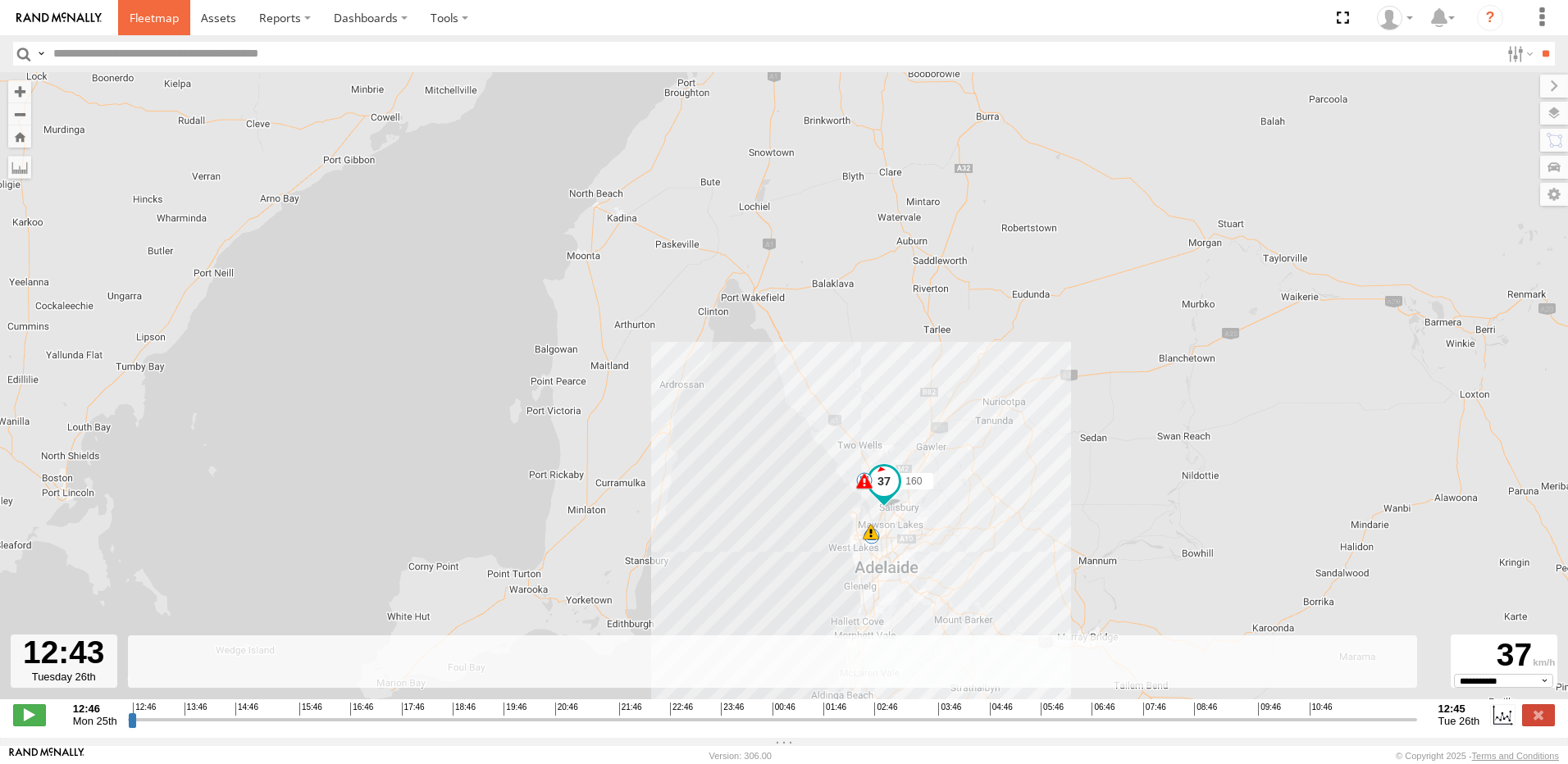
click at [157, 19] on span at bounding box center [154, 17] width 49 height 16
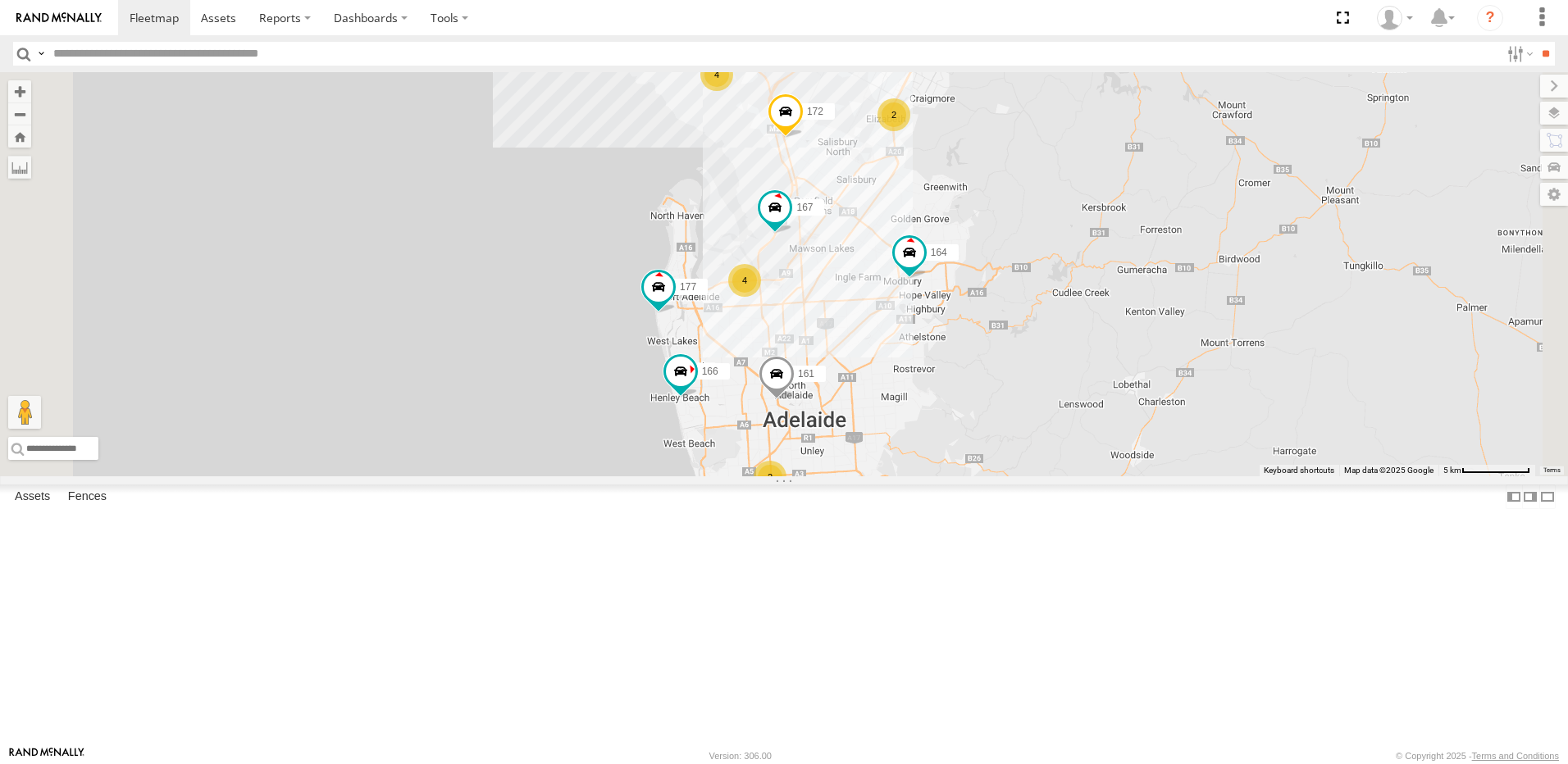
scroll to position [164, 0]
click at [0, 0] on span at bounding box center [0, 0] width 0 height 0
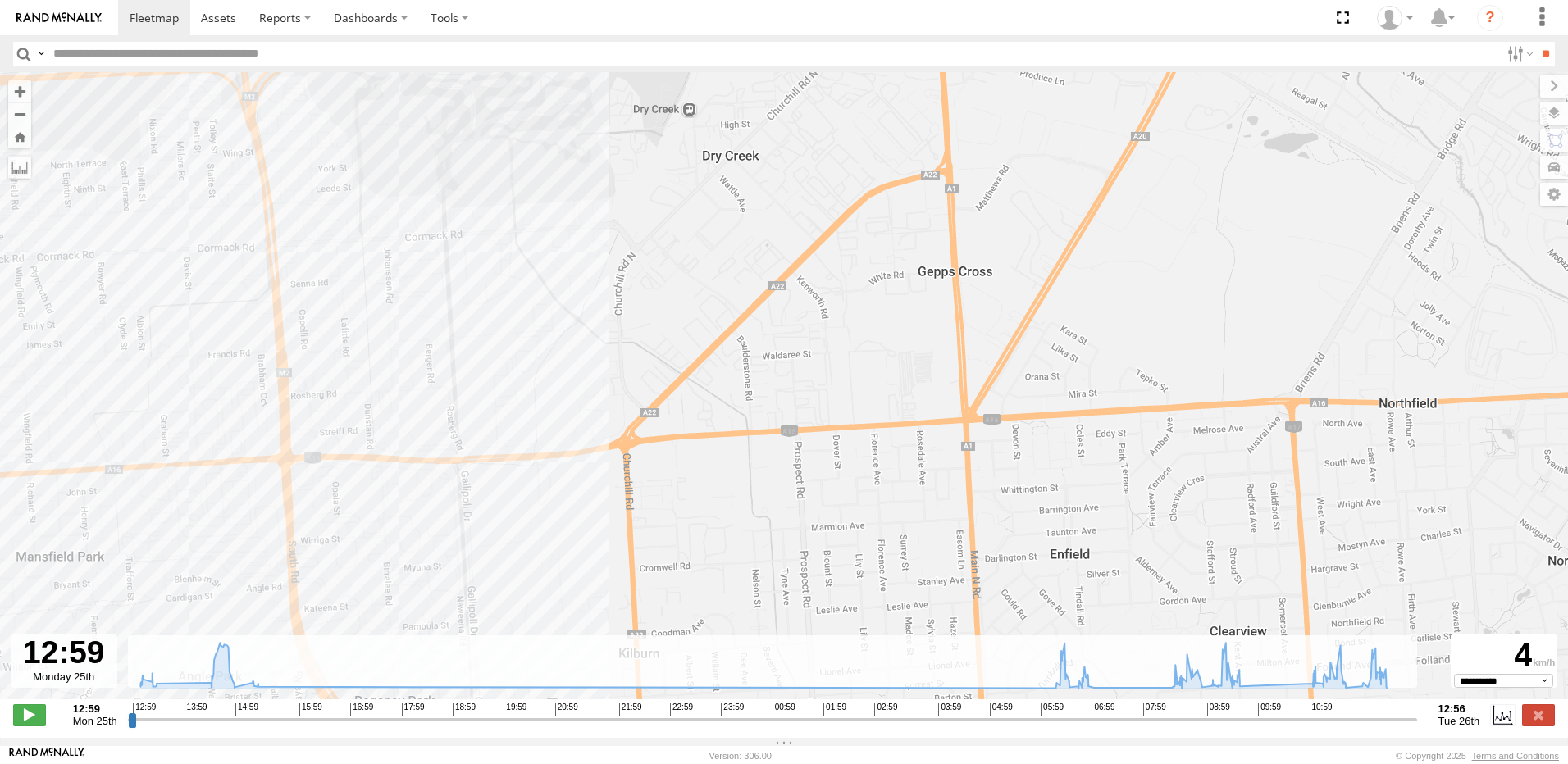
drag, startPoint x: 556, startPoint y: 390, endPoint x: 703, endPoint y: 405, distance: 147.8
click at [698, 405] on div "391 13:23 Mon 15:12 Mon 15:15 Mon 07:01 Tue 07:06 Tue 09:53 Tue 12:55 Tue" at bounding box center [784, 394] width 1568 height 645
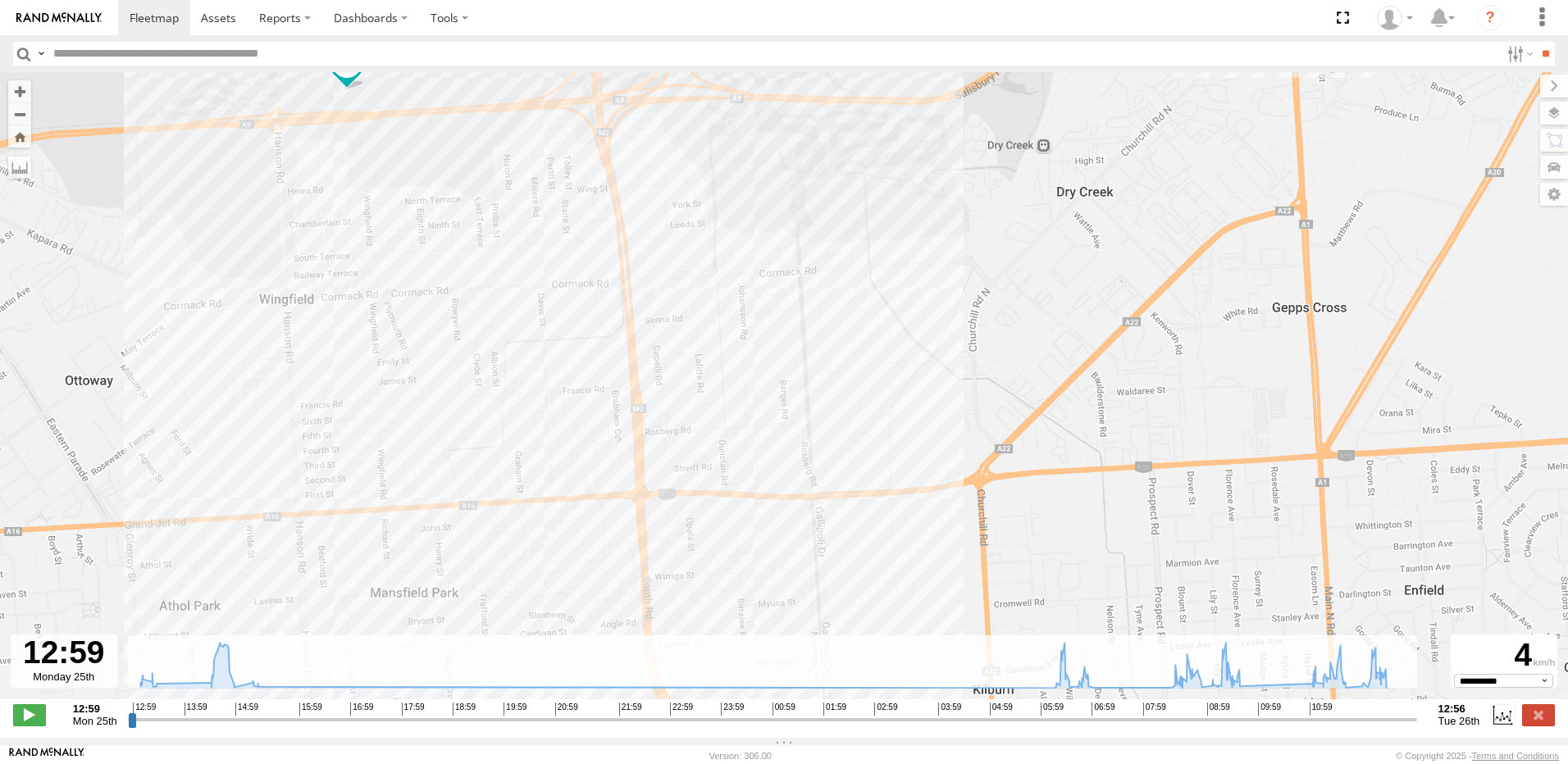
drag, startPoint x: 448, startPoint y: 243, endPoint x: 581, endPoint y: 423, distance: 223.8
click at [581, 423] on div "391 13:23 Mon 15:12 Mon 15:15 Mon 07:01 Tue 07:06 Tue 09:53 Tue 12:55 Tue" at bounding box center [784, 394] width 1568 height 645
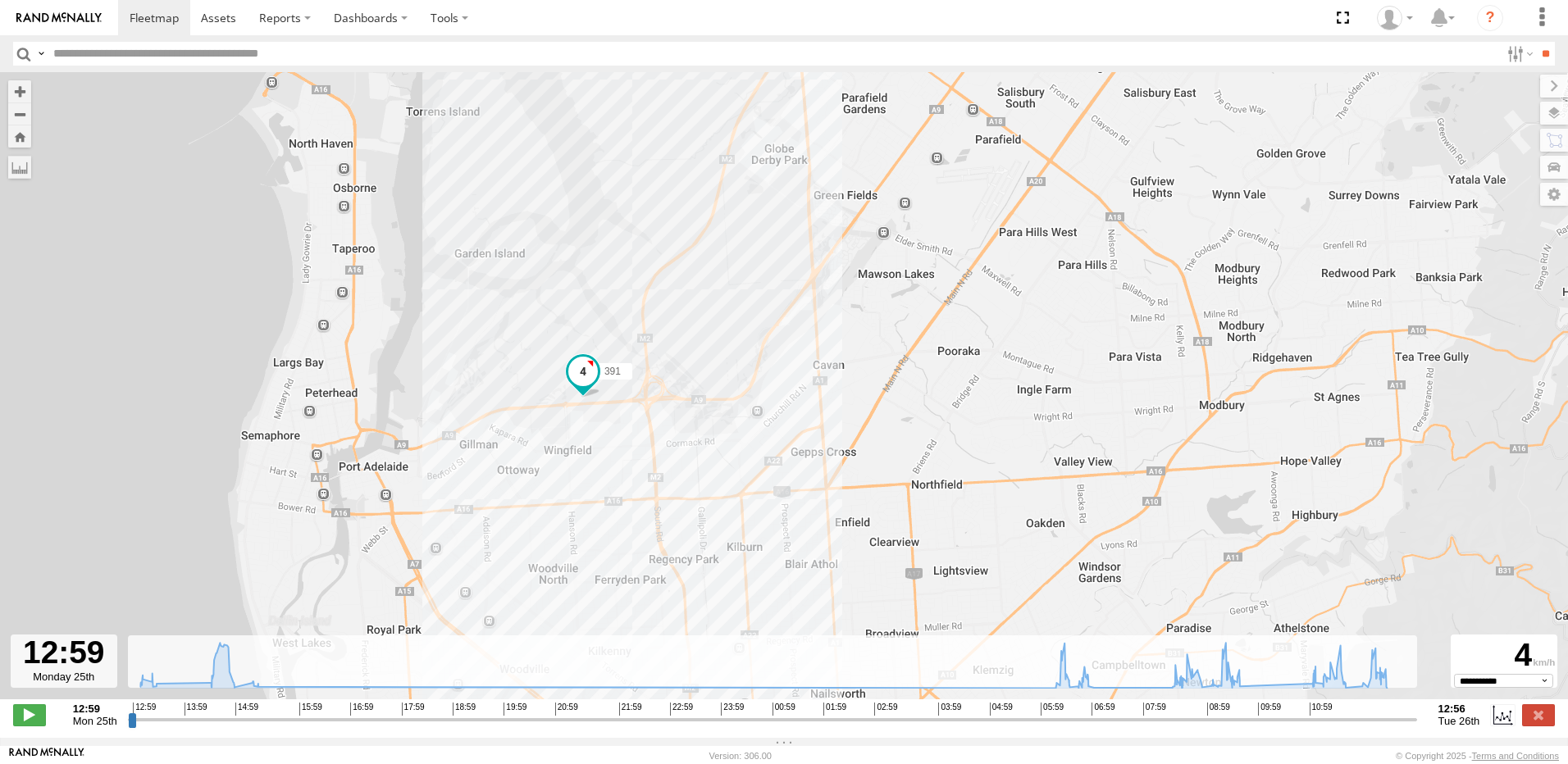
drag, startPoint x: 614, startPoint y: 562, endPoint x: 594, endPoint y: 432, distance: 131.5
click at [594, 432] on div "391 13:23 Mon 15:12 Mon 15:15 Mon 07:01 Tue 07:06 Tue 09:53 Tue 12:55 Tue" at bounding box center [784, 394] width 1568 height 645
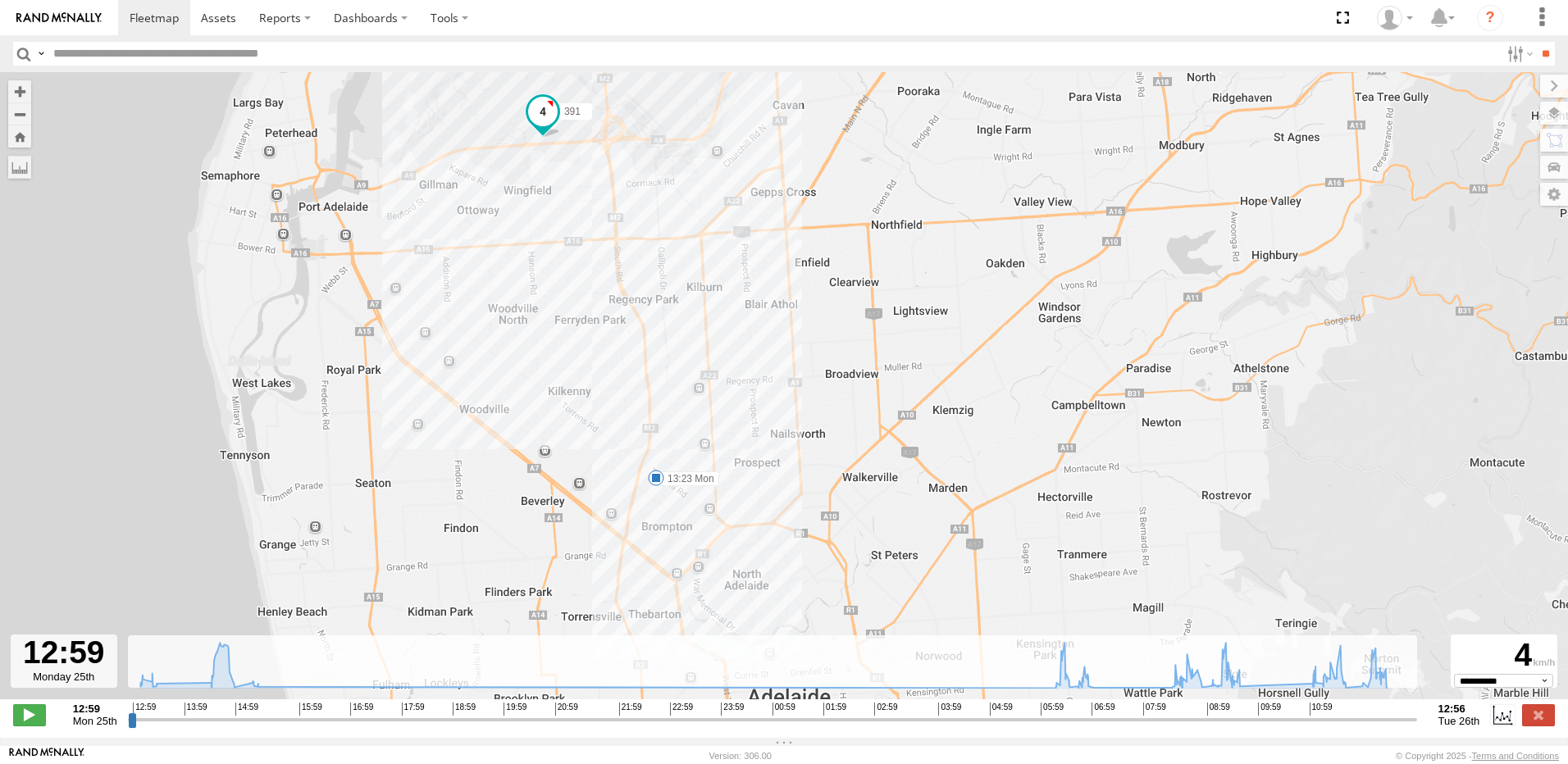
click at [657, 482] on span at bounding box center [656, 478] width 16 height 16
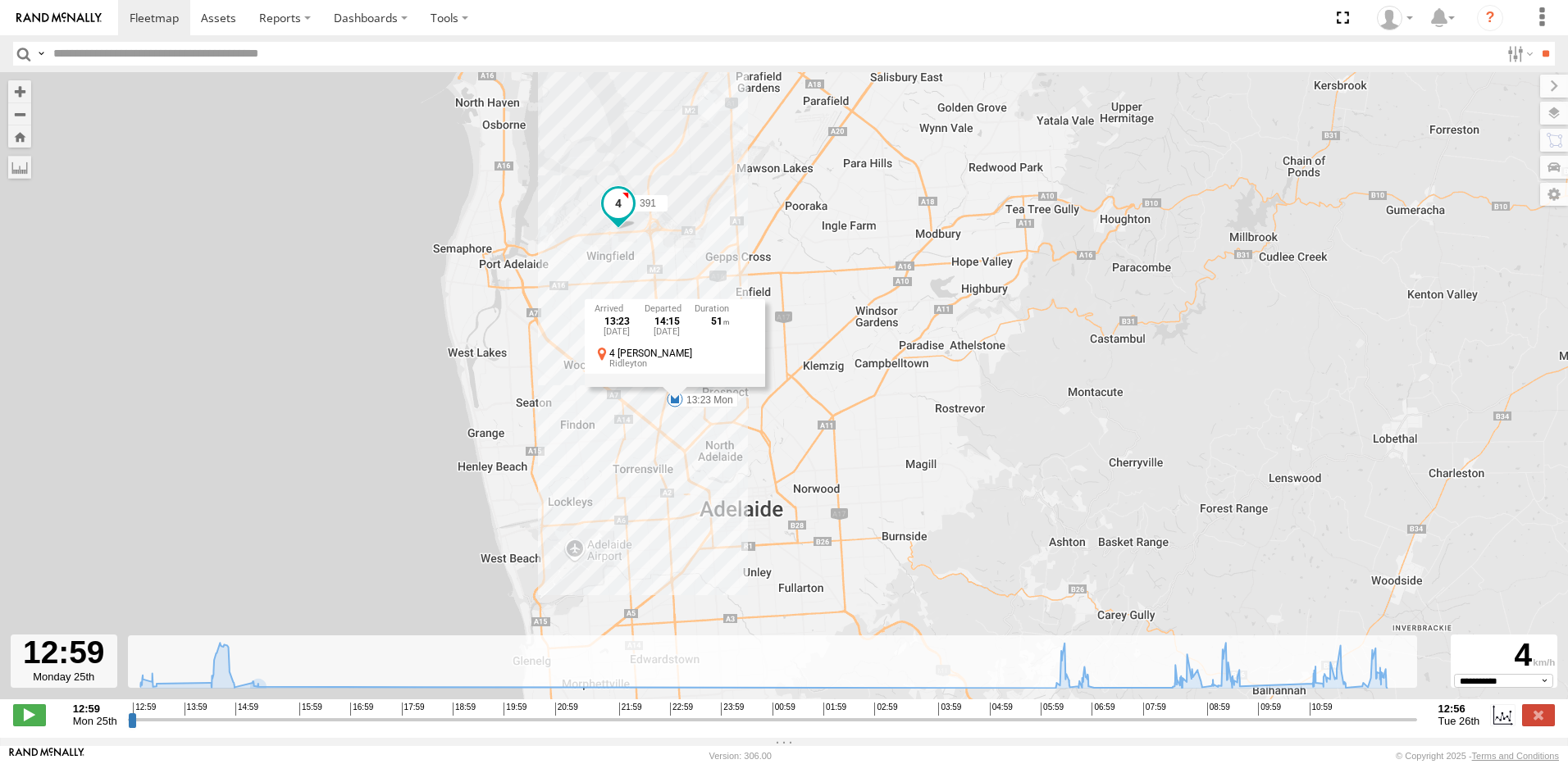
click at [754, 246] on div "391 13:23 Mon 15:12 Mon 15:15 Mon 07:01 Tue 07:06 Tue 09:53 Tue 12:55 Tue 13:23…" at bounding box center [784, 394] width 1568 height 645
drag, startPoint x: 773, startPoint y: 204, endPoint x: 754, endPoint y: 391, distance: 188.0
click at [747, 391] on div "391 13:23 Mon 15:12 Mon 15:15 Mon 07:01 Tue 07:06 Tue 09:53 Tue 12:55 Tue" at bounding box center [784, 394] width 1568 height 645
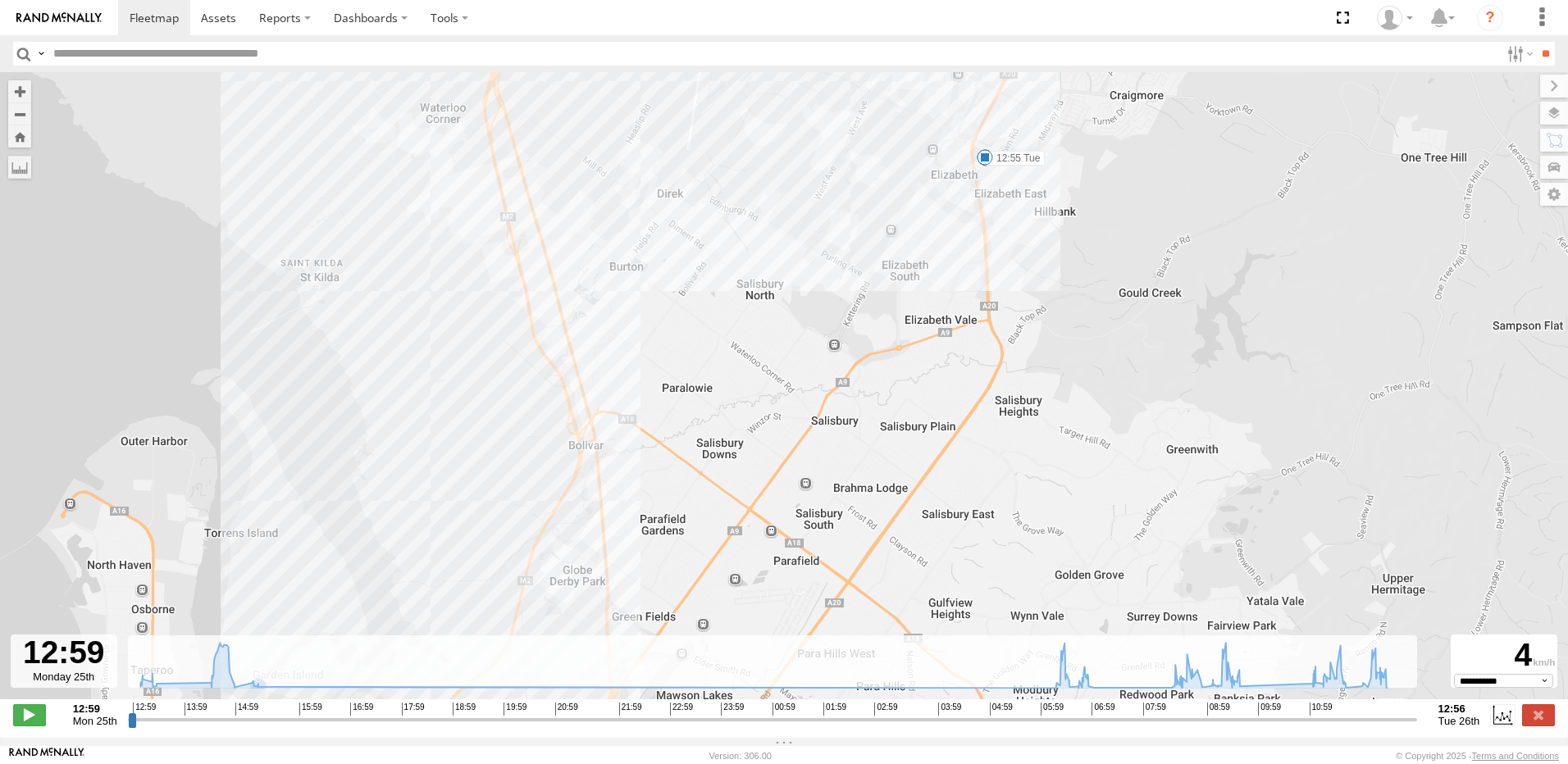
click at [987, 164] on span at bounding box center [985, 157] width 16 height 16
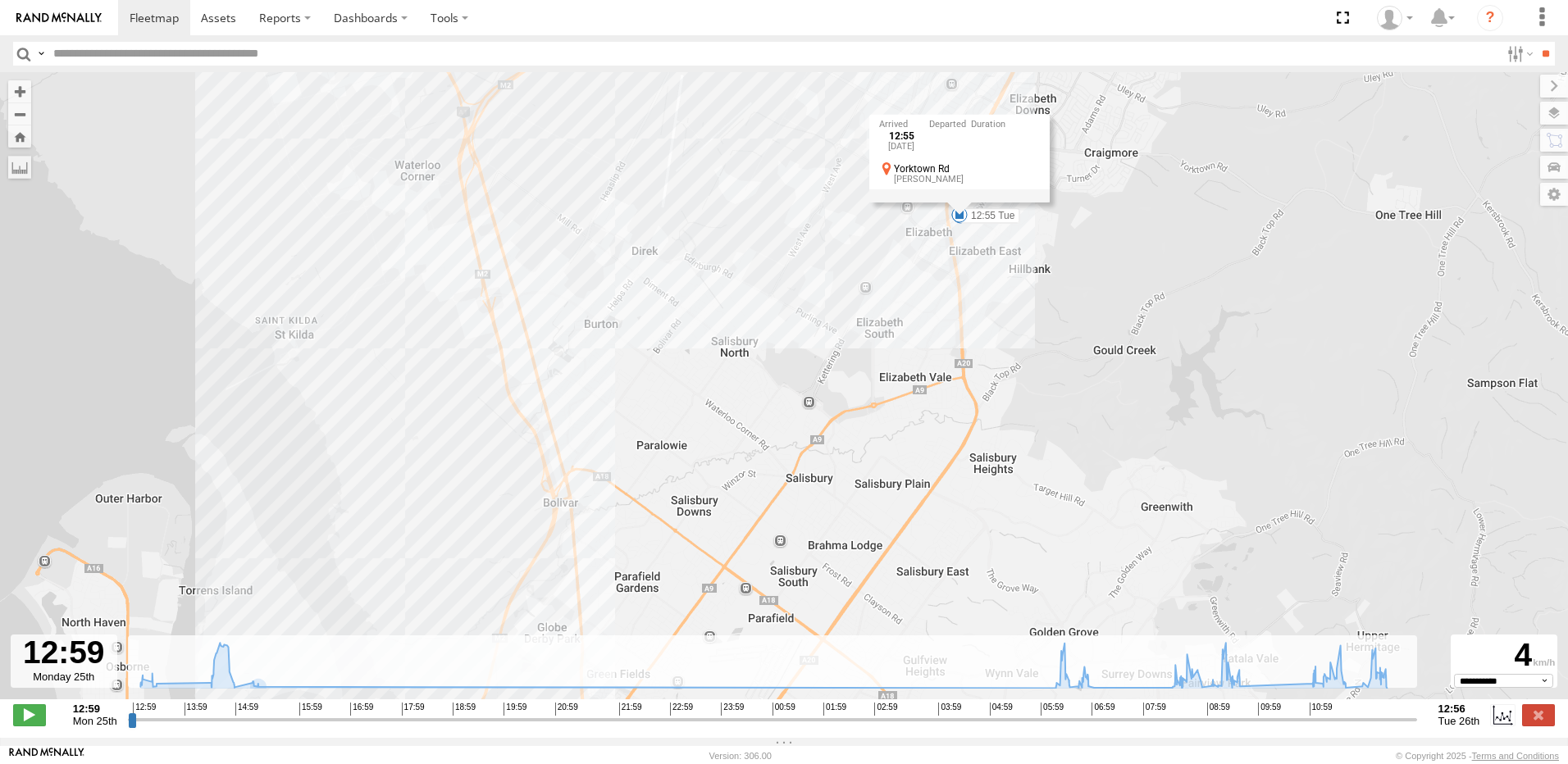
drag, startPoint x: 960, startPoint y: 267, endPoint x: 928, endPoint y: 334, distance: 74.2
click at [928, 334] on div "391 13:23 Mon 15:12 Mon 15:15 Mon 07:01 Tue 07:06 Tue 09:53 Tue 12:55 Tue 12:55…" at bounding box center [784, 394] width 1568 height 645
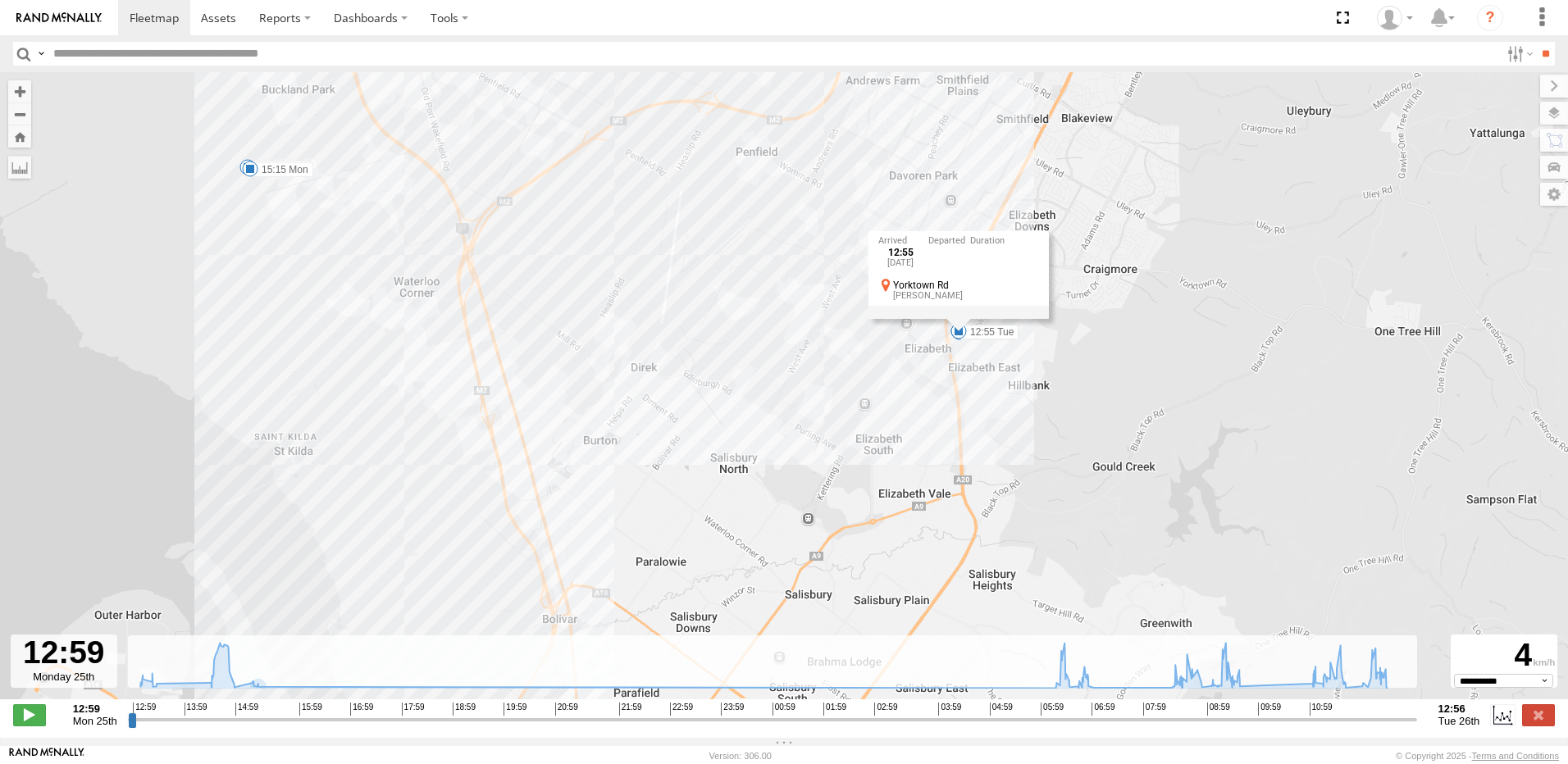
drag, startPoint x: 793, startPoint y: 284, endPoint x: 797, endPoint y: 410, distance: 126.1
click at [794, 409] on div "391 13:23 Mon 15:12 Mon 15:15 Mon 07:01 Tue 07:06 Tue 09:53 Tue 12:55 Tue 12:55…" at bounding box center [784, 394] width 1568 height 645
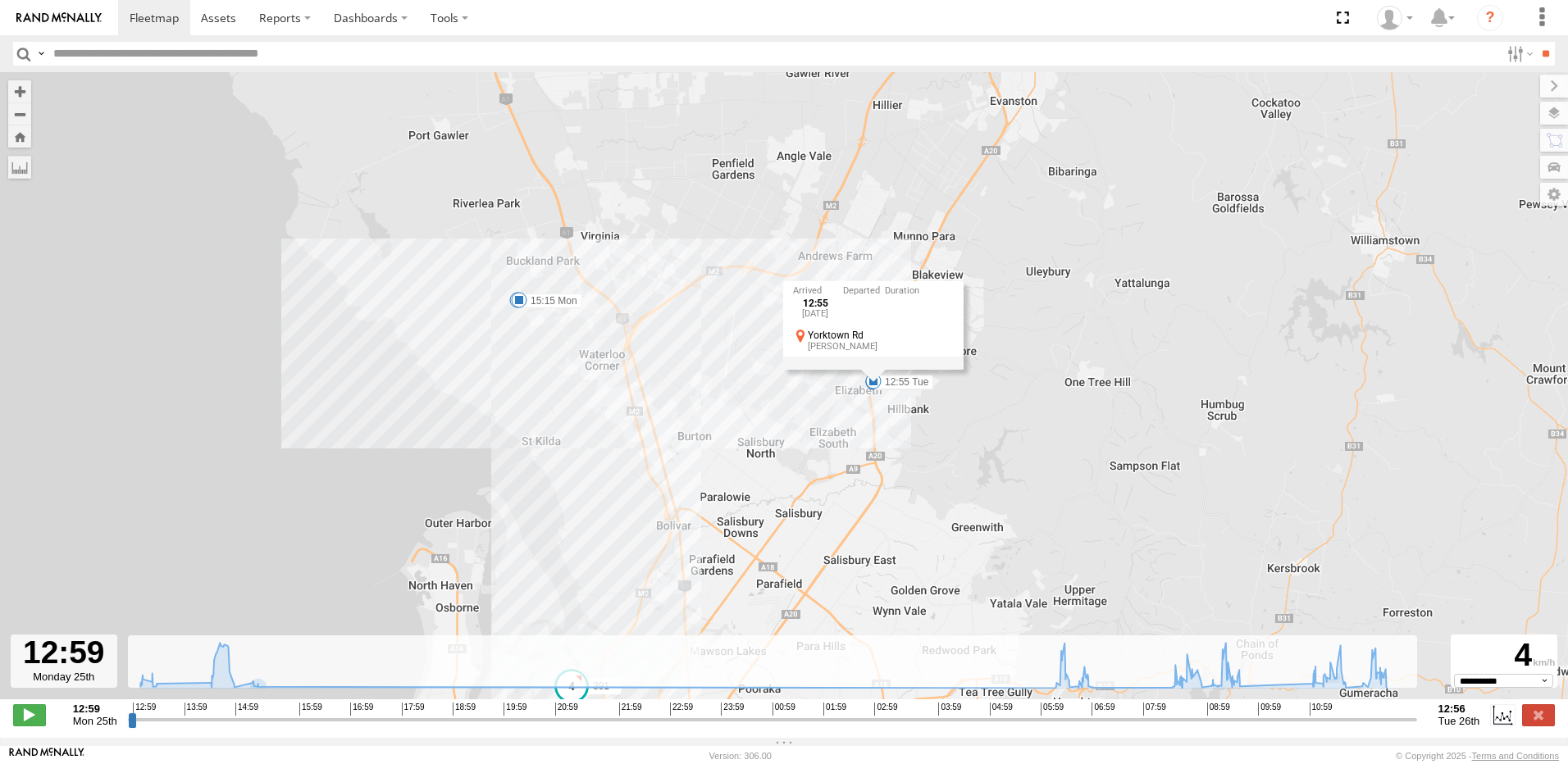
click at [785, 407] on div "391 13:23 Mon 15:12 Mon 15:15 Mon 07:01 Tue 07:06 Tue 09:53 Tue 12:55 Tue 12:55…" at bounding box center [784, 394] width 1568 height 645
drag, startPoint x: 760, startPoint y: 494, endPoint x: 792, endPoint y: 404, distance: 95.5
click at [792, 406] on div "391 13:23 Mon 15:12 Mon 15:15 Mon 07:01 Tue 07:06 Tue 09:53 Tue 12:55 Tue" at bounding box center [784, 394] width 1568 height 645
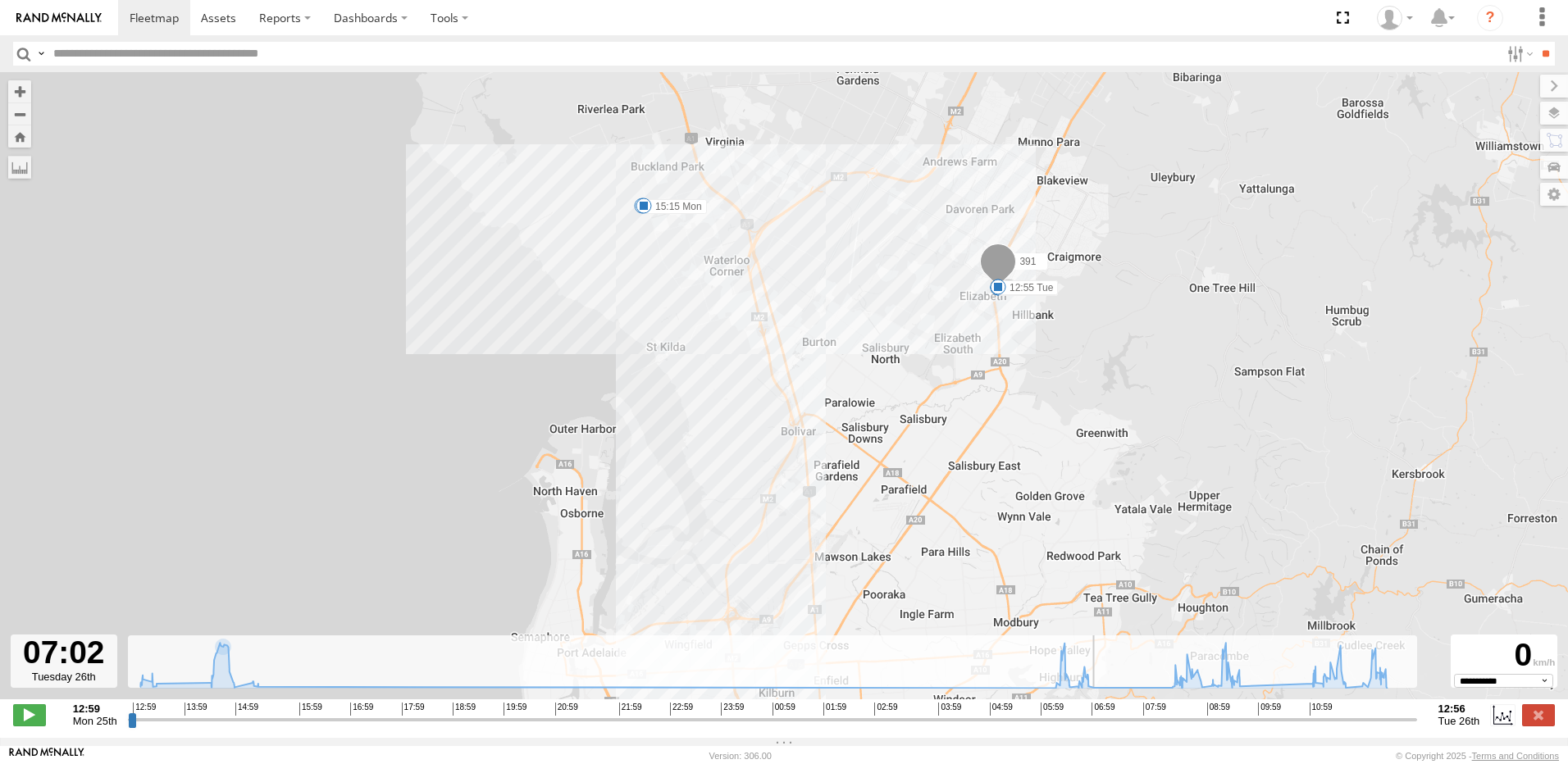
drag, startPoint x: 132, startPoint y: 730, endPoint x: 1096, endPoint y: 738, distance: 964.0
click at [1096, 728] on input "range" at bounding box center [773, 720] width 1289 height 16
click at [29, 716] on span at bounding box center [29, 715] width 33 height 22
drag, startPoint x: 1120, startPoint y: 729, endPoint x: 1203, endPoint y: 729, distance: 83.0
click at [1203, 728] on input "range" at bounding box center [773, 720] width 1289 height 16
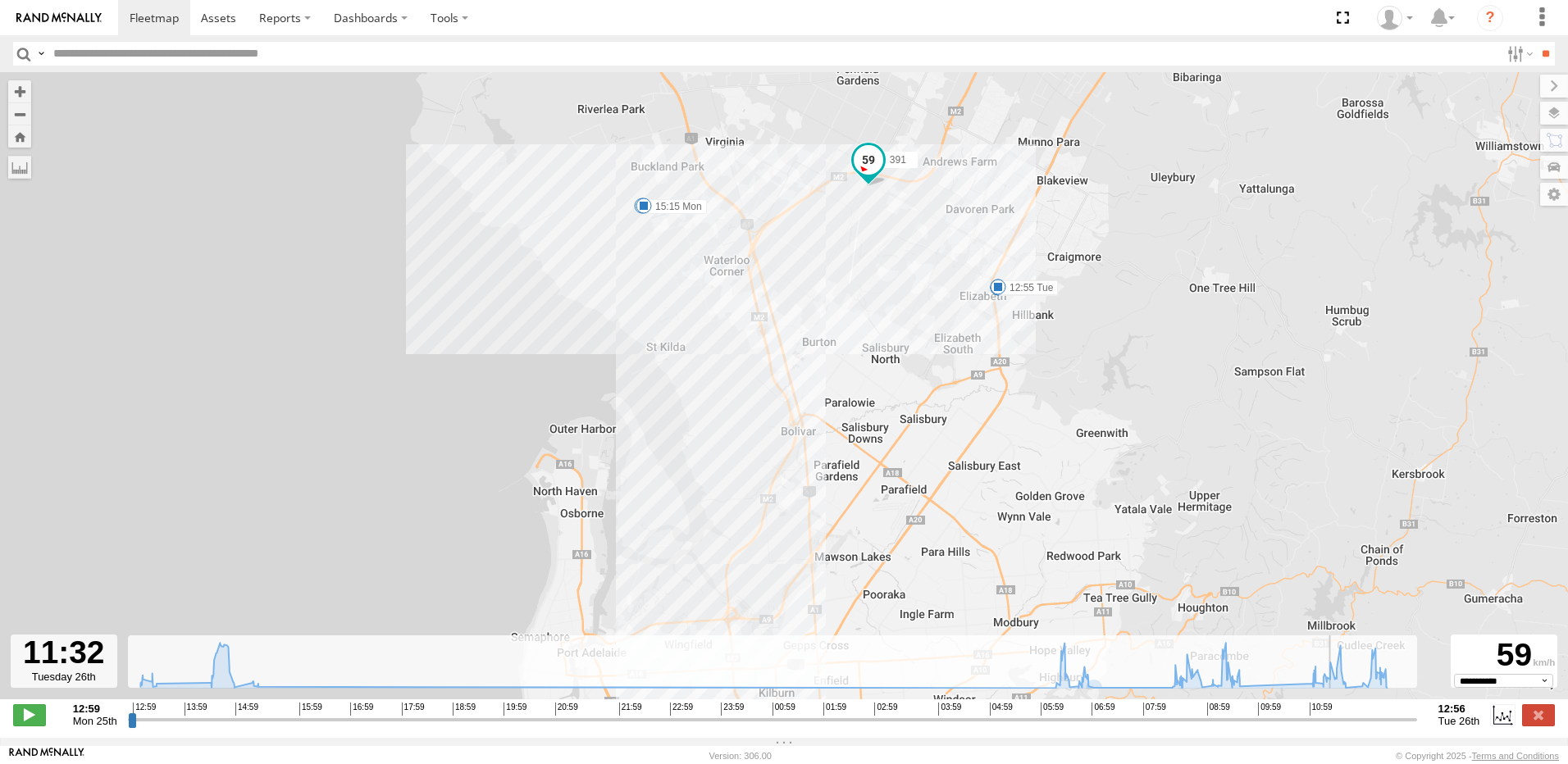
drag, startPoint x: 1223, startPoint y: 729, endPoint x: 1336, endPoint y: 729, distance: 113.0
click at [1336, 728] on input "range" at bounding box center [773, 720] width 1289 height 16
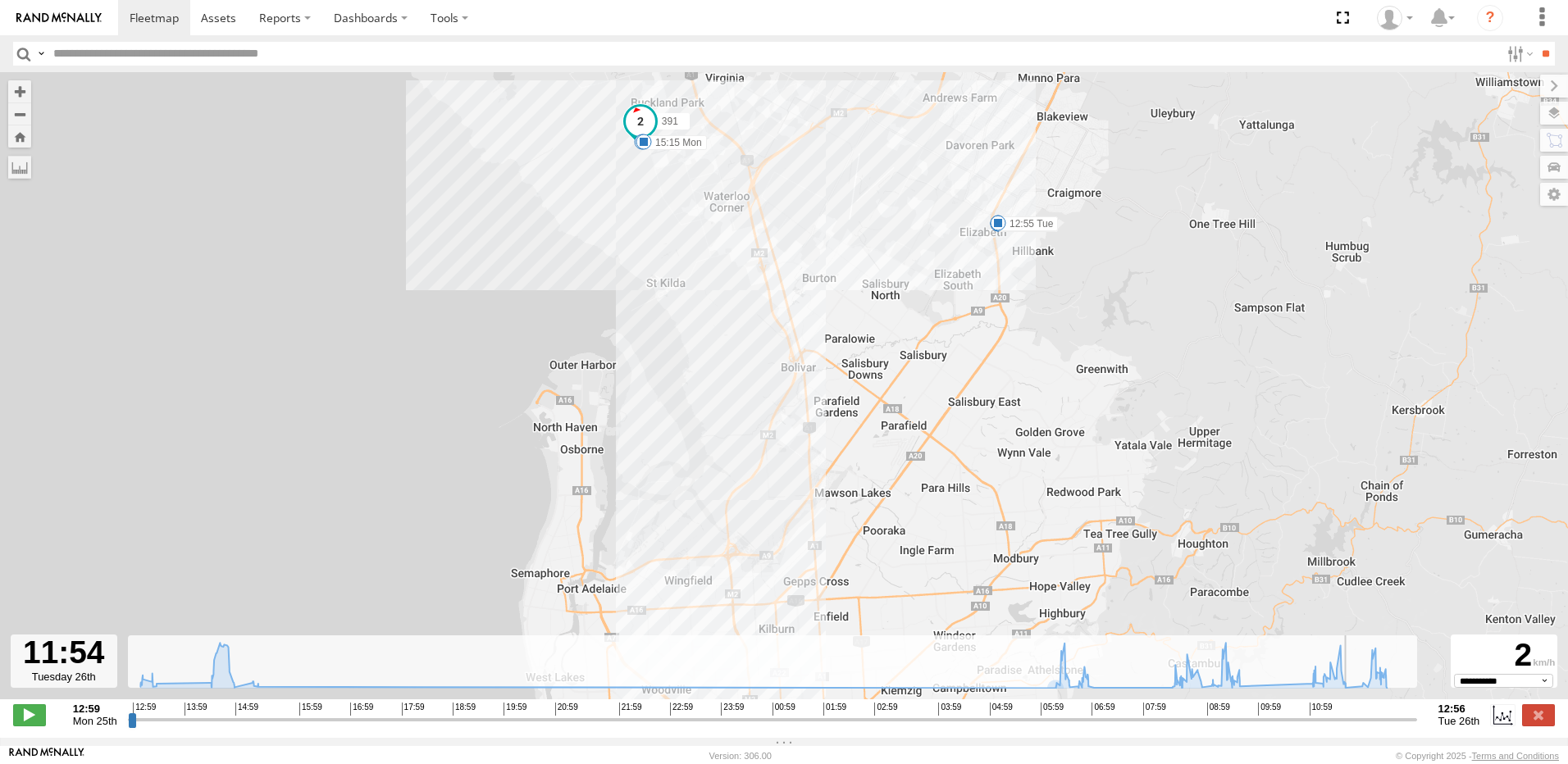
drag, startPoint x: 478, startPoint y: 385, endPoint x: 478, endPoint y: 369, distance: 16.0
click at [478, 369] on div "391 13:23 Mon 15:12 Mon 15:15 Mon 07:01 Tue 07:06 Tue 09:53 Tue 12:55 Tue" at bounding box center [784, 394] width 1568 height 645
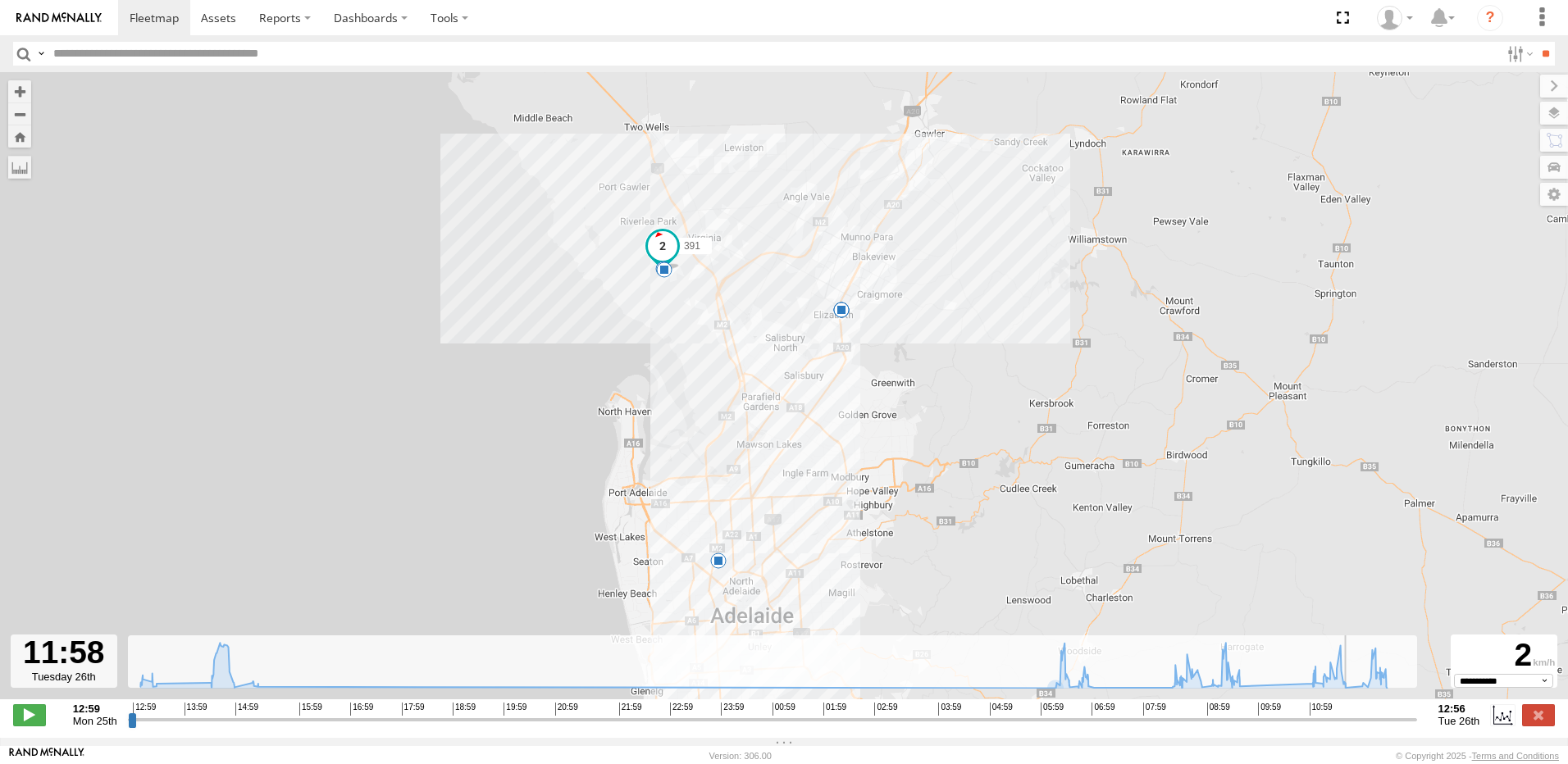
drag, startPoint x: 438, startPoint y: 459, endPoint x: 494, endPoint y: 324, distance: 146.2
click at [494, 324] on div "391 13:23 Mon 15:12 Mon 15:15 Mon 07:01 Tue 07:06 Tue 09:53 Tue 12:55 Tue" at bounding box center [784, 394] width 1568 height 645
click at [1383, 728] on input "range" at bounding box center [773, 720] width 1289 height 16
click at [226, 651] on icon at bounding box center [223, 644] width 13 height 13
click at [1058, 698] on div "391 13:23 Mon 15:12 Mon 15:15 Mon 07:01 Tue 07:06 Tue 09:53 Tue 12:55 Tue" at bounding box center [784, 394] width 1568 height 645
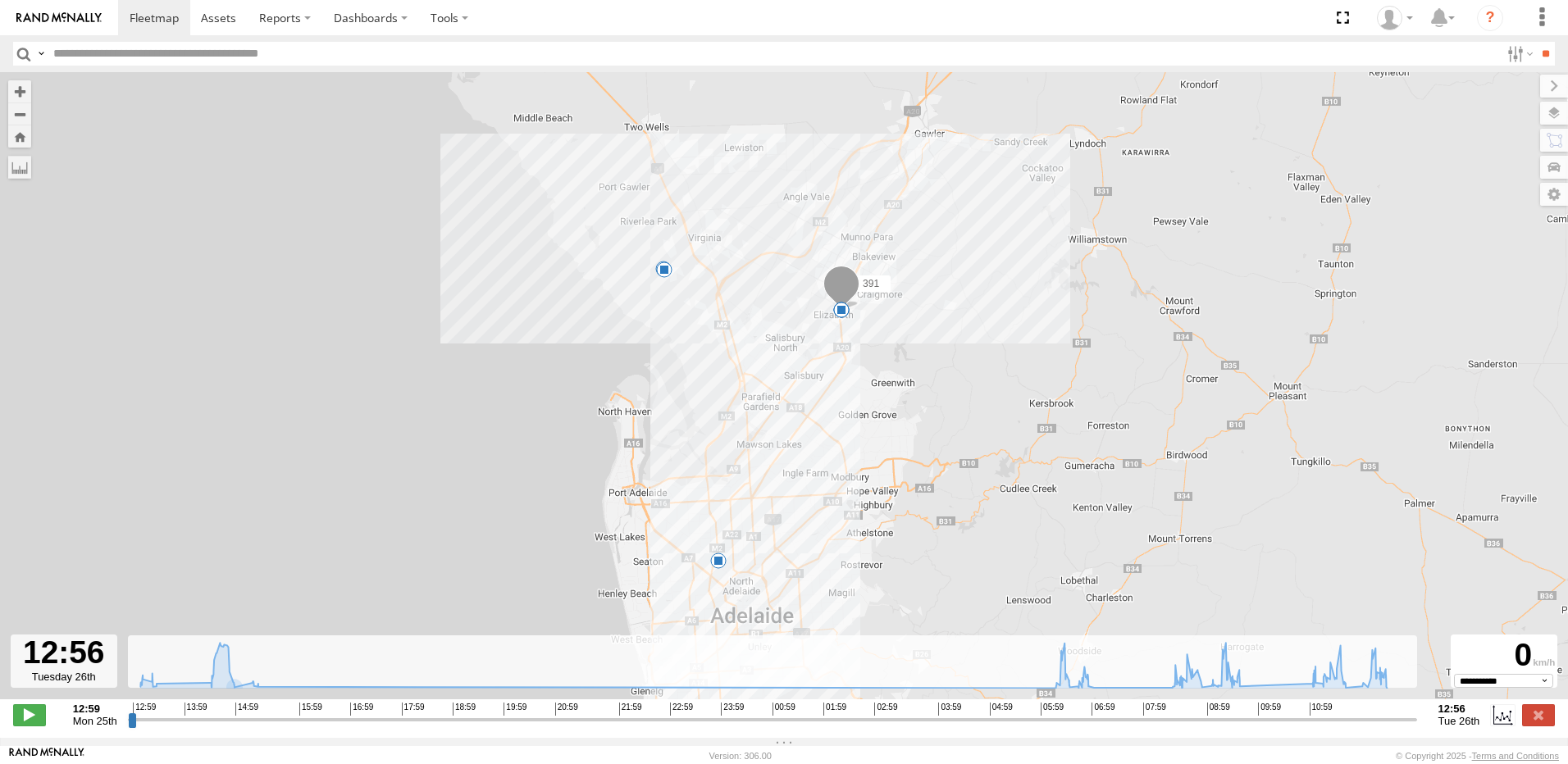
click at [1058, 697] on div "391 13:23 Mon 15:12 Mon 15:15 Mon 07:01 Tue 07:06 Tue 09:53 Tue 12:55 Tue" at bounding box center [784, 394] width 1568 height 645
drag, startPoint x: 1416, startPoint y: 730, endPoint x: 1527, endPoint y: 674, distance: 124.3
type input "**********"
click at [1307, 712] on input "range" at bounding box center [773, 720] width 1289 height 16
